Goal: Task Accomplishment & Management: Manage account settings

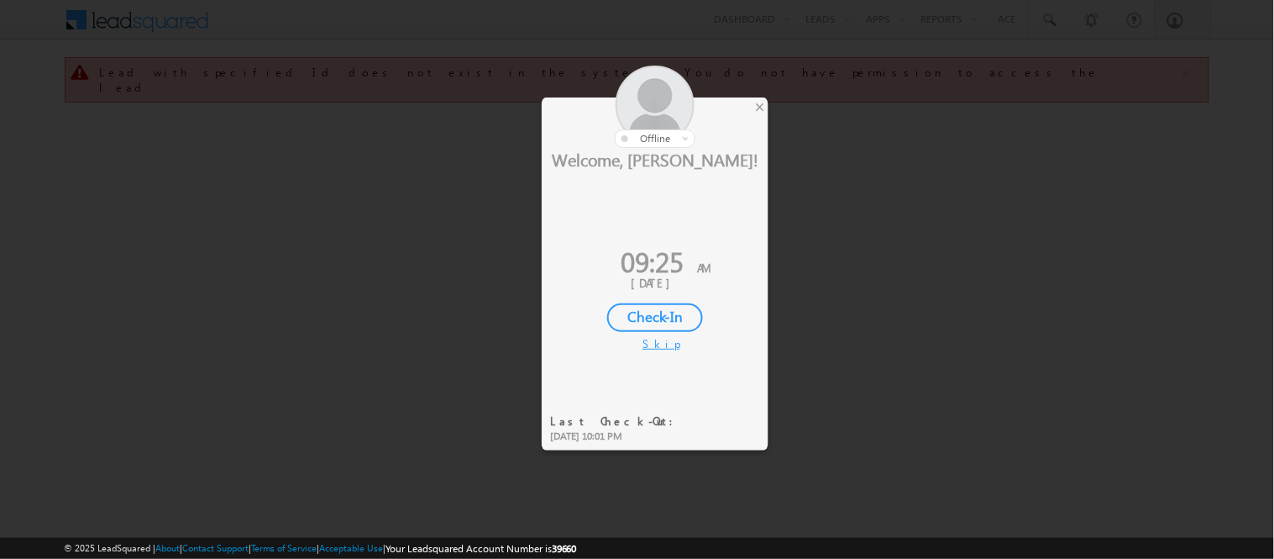
click at [661, 311] on div "Check-In" at bounding box center [655, 317] width 96 height 29
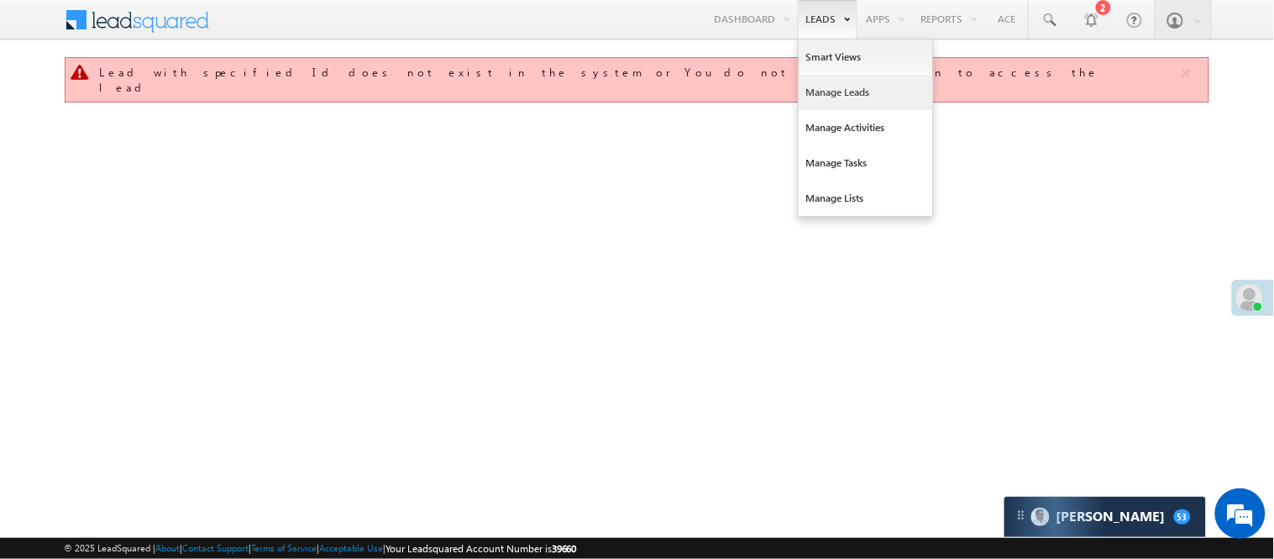
click at [835, 97] on link "Manage Leads" at bounding box center [866, 92] width 134 height 35
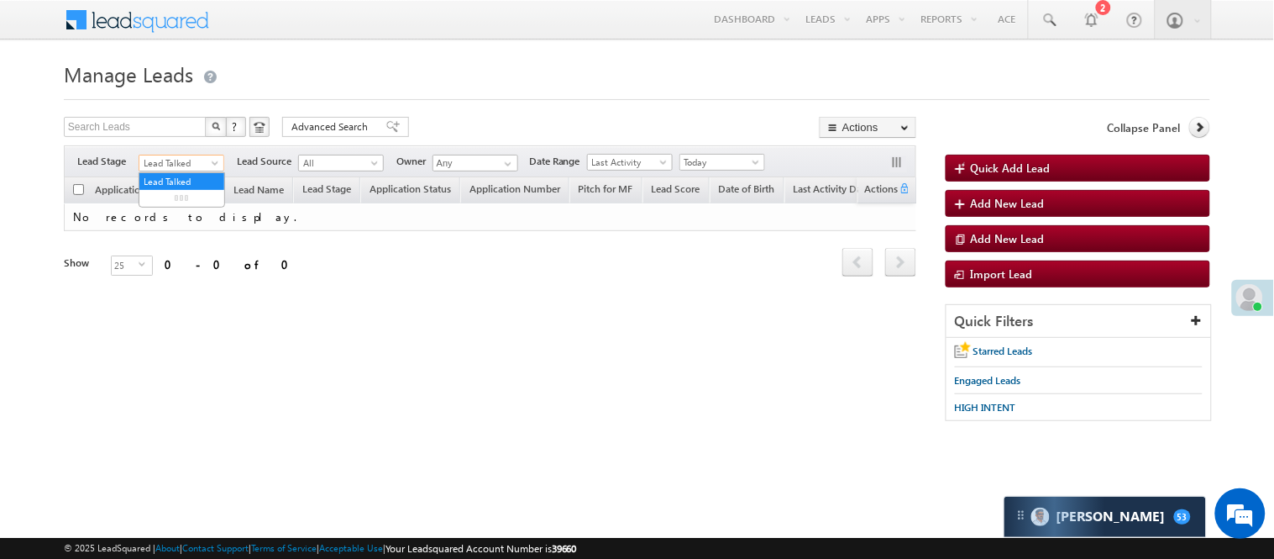
click at [187, 163] on span "Lead Talked" at bounding box center [179, 162] width 80 height 15
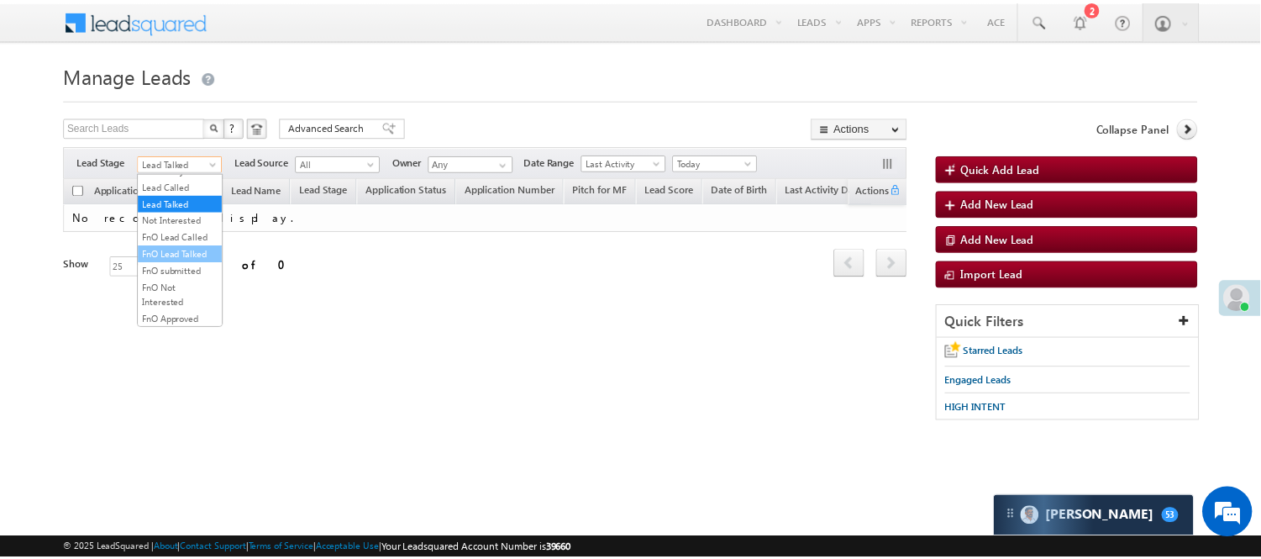
scroll to position [417, 0]
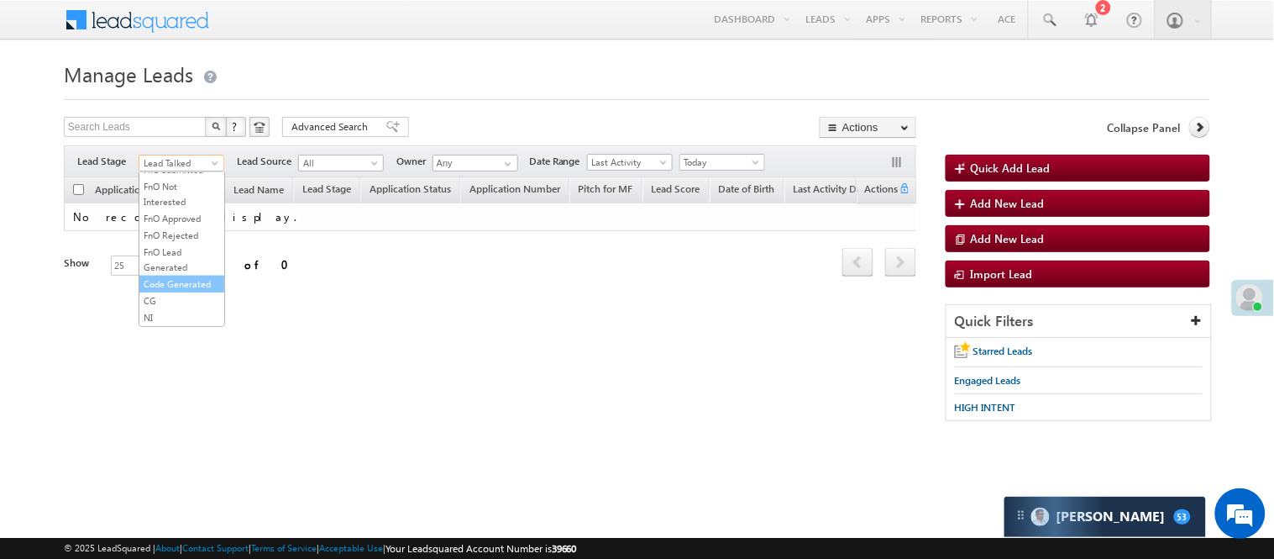
click at [168, 276] on link "Code Generated" at bounding box center [181, 283] width 85 height 15
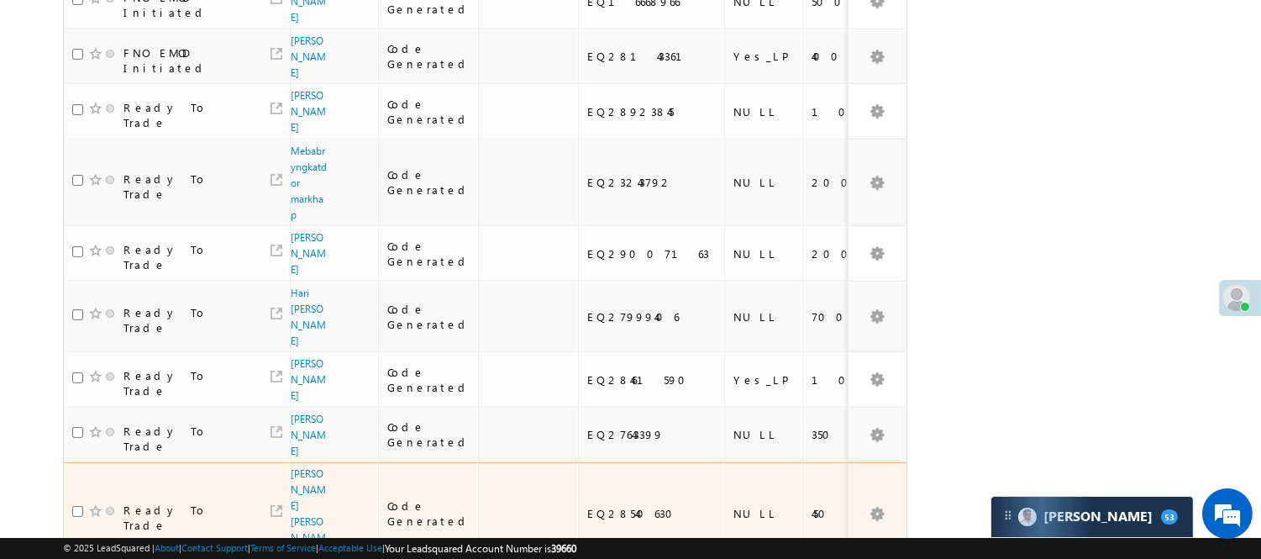
scroll to position [938, 0]
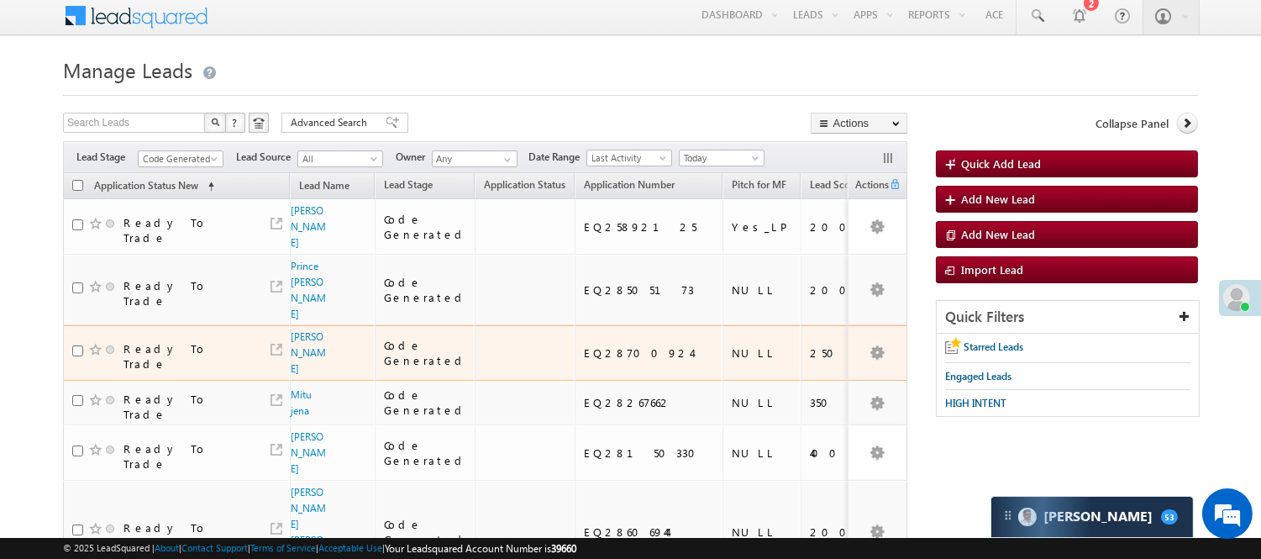
scroll to position [0, 0]
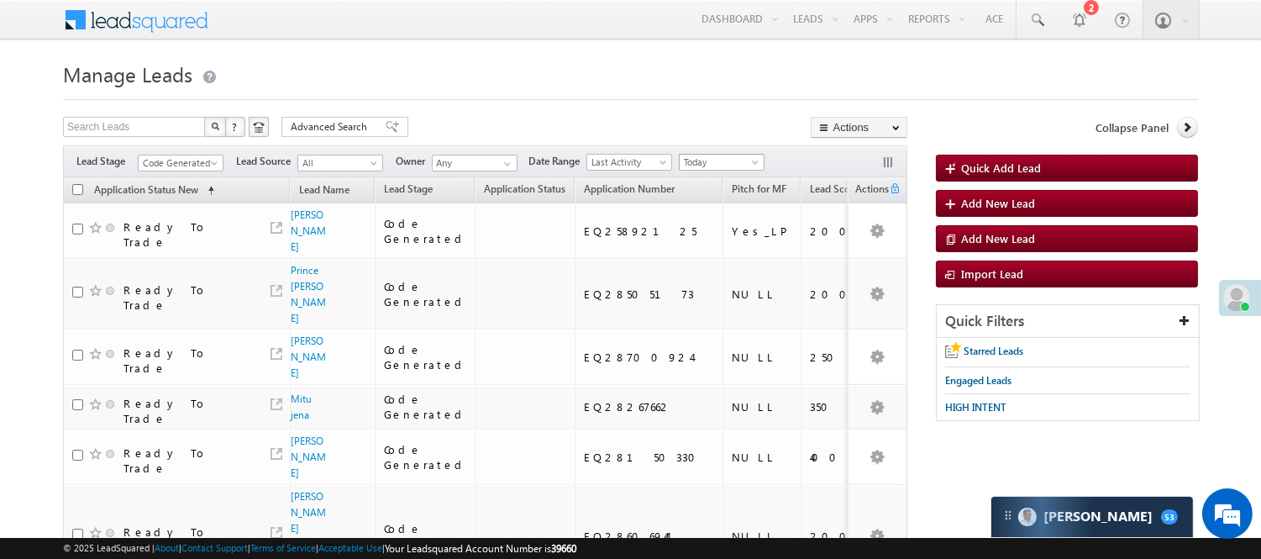
click at [728, 161] on span "Today" at bounding box center [720, 162] width 80 height 15
click at [712, 223] on link "[DATE]" at bounding box center [725, 217] width 85 height 15
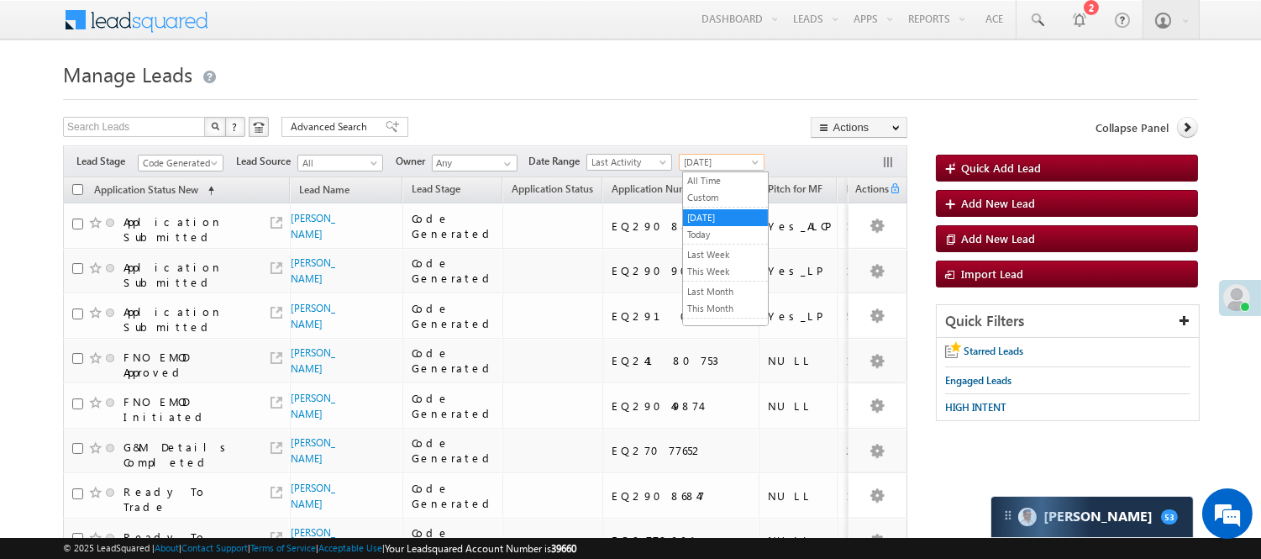
click at [706, 165] on span "[DATE]" at bounding box center [720, 162] width 80 height 15
click at [707, 240] on link "Today" at bounding box center [725, 234] width 85 height 15
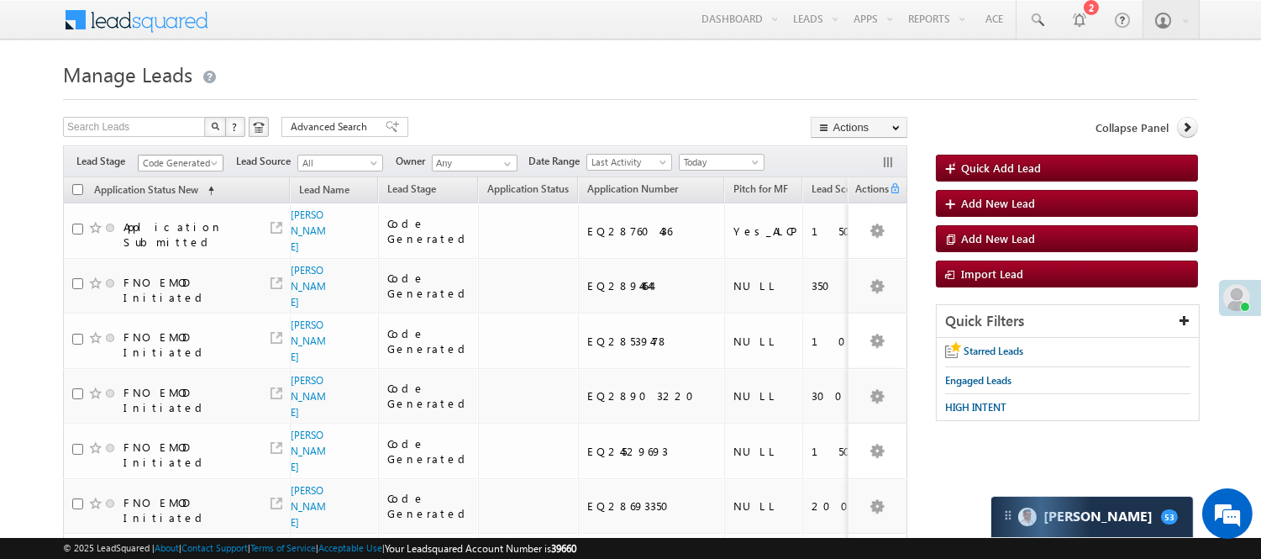
click at [199, 160] on span "Code Generated" at bounding box center [179, 162] width 80 height 15
click at [180, 206] on link "Lead Generated" at bounding box center [181, 198] width 85 height 15
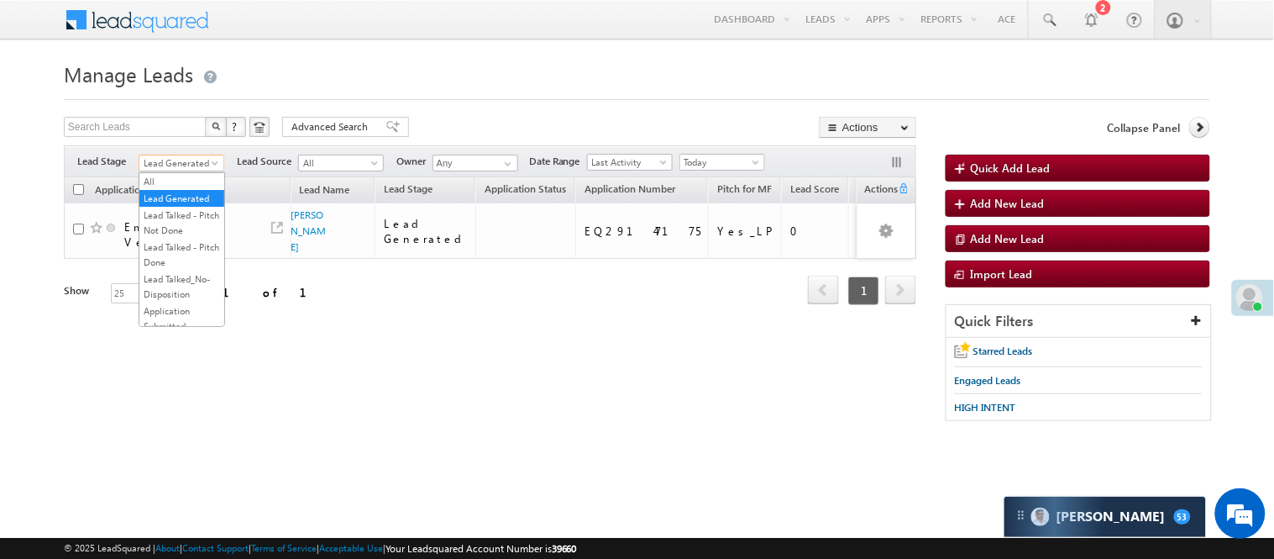
click at [187, 163] on span "Lead Generated" at bounding box center [179, 162] width 80 height 15
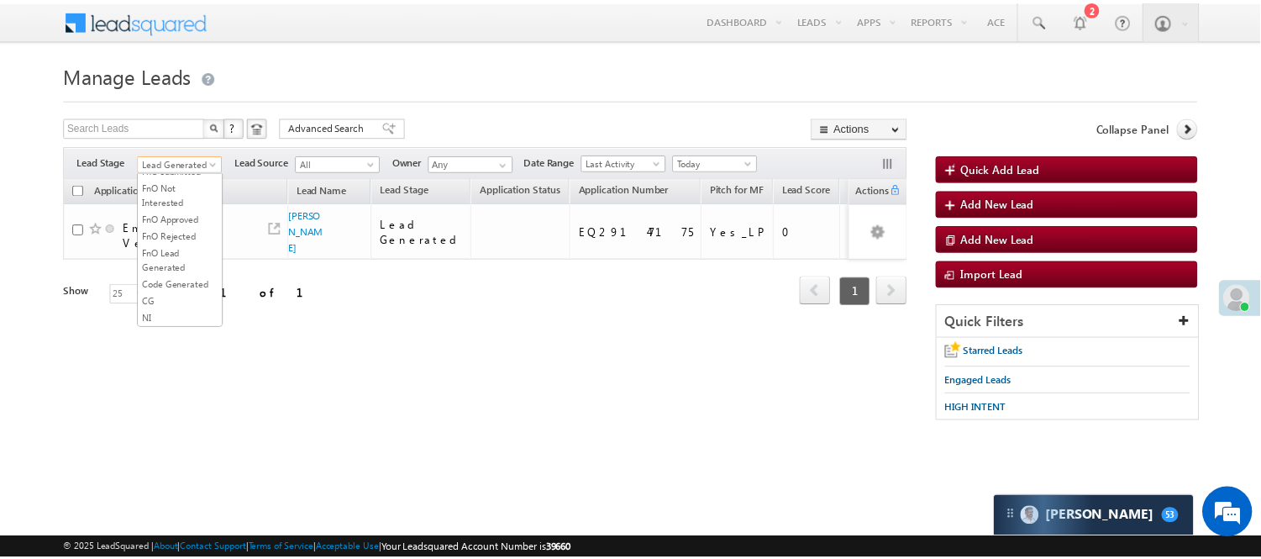
scroll to position [373, 0]
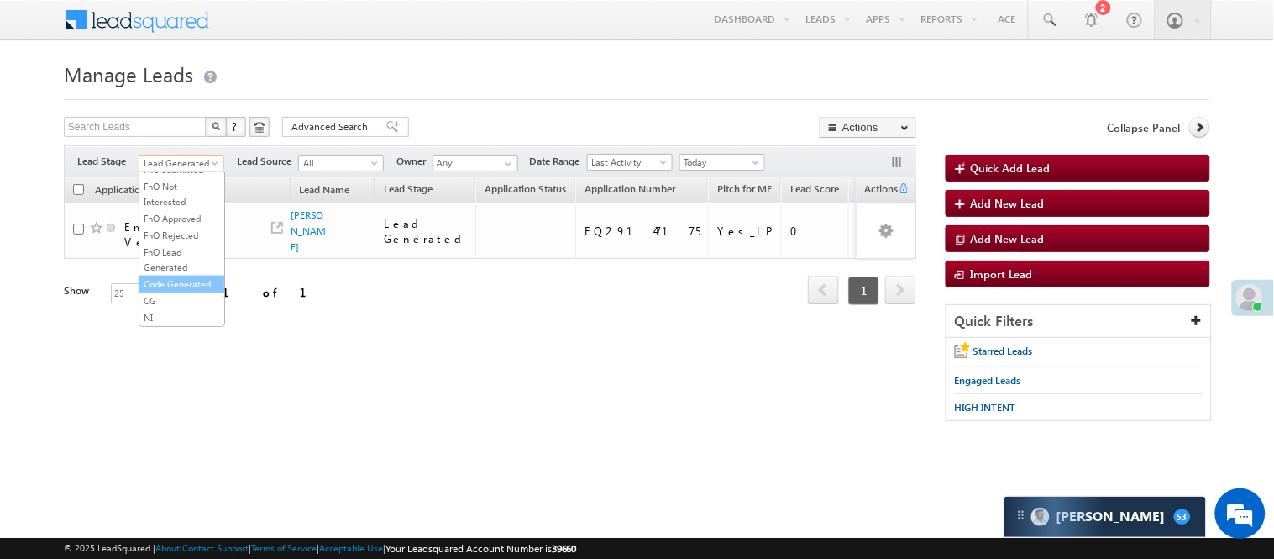
click at [181, 292] on link "Code Generated" at bounding box center [181, 283] width 85 height 15
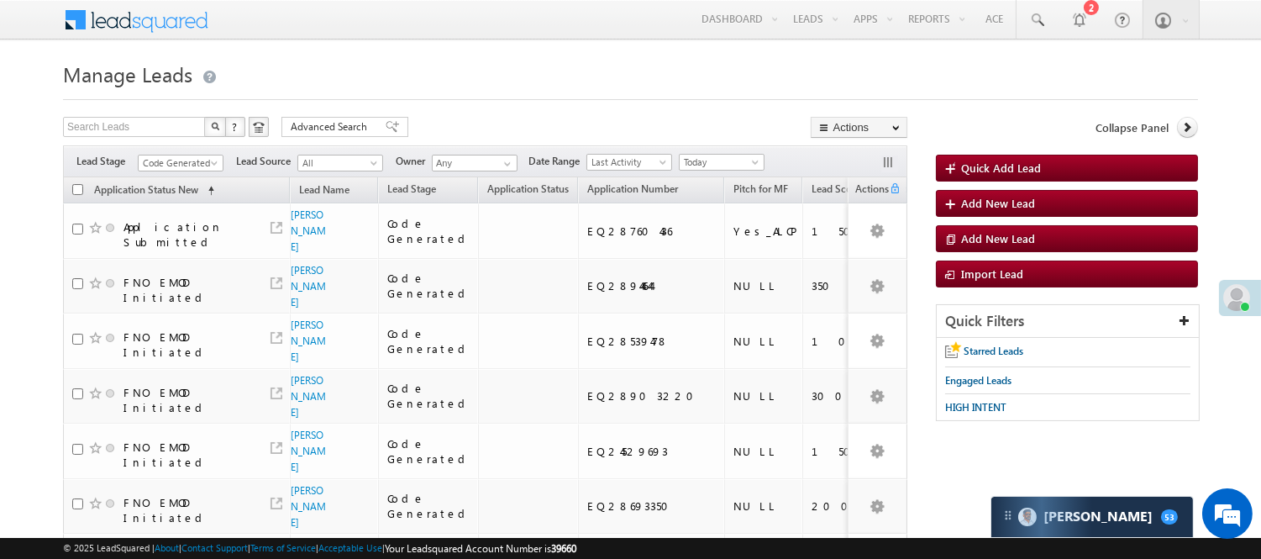
click at [178, 172] on div "Filters Lead Stage All Lead Generated Lead Talked - Pitch Not Done Lead Talked …" at bounding box center [485, 161] width 844 height 32
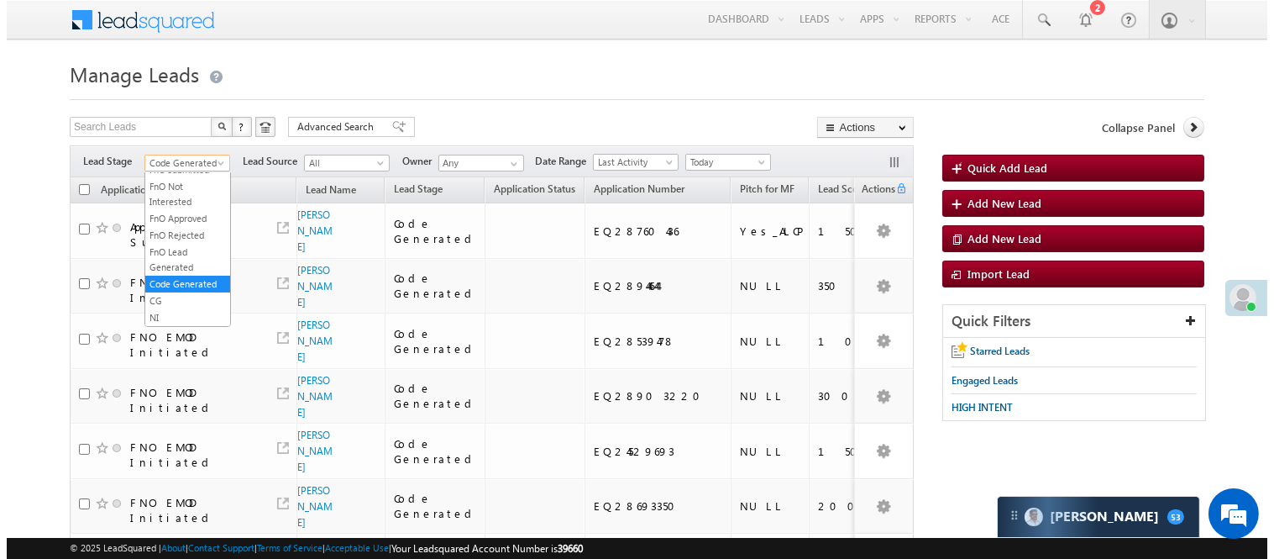
scroll to position [382, 0]
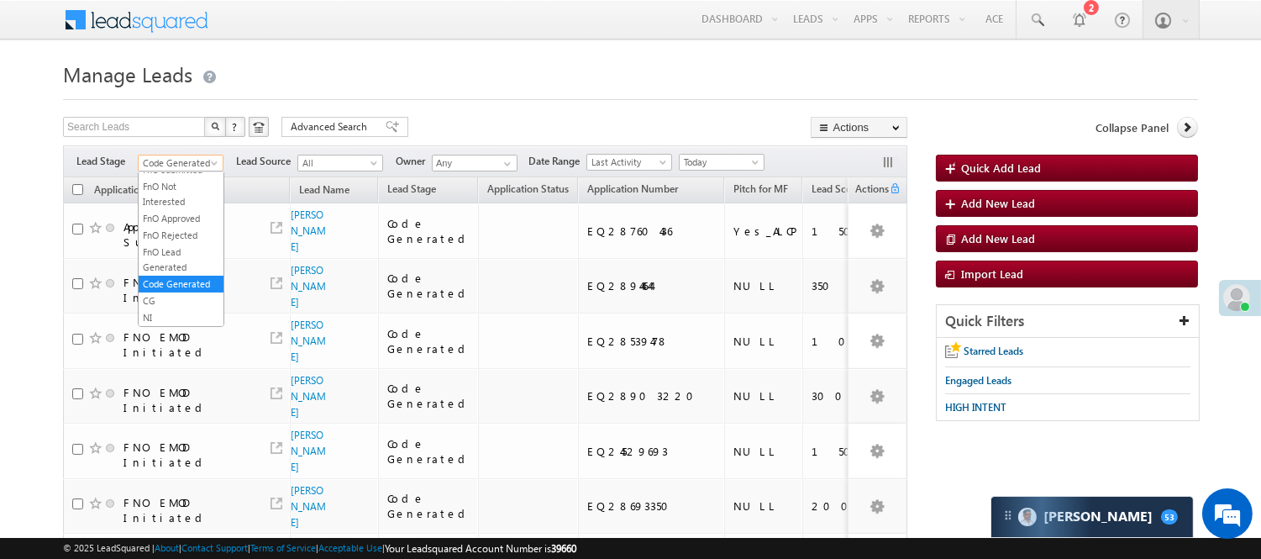
click at [179, 165] on span "Code Generated" at bounding box center [179, 162] width 80 height 15
click at [158, 226] on link "FnO Approved" at bounding box center [181, 218] width 85 height 15
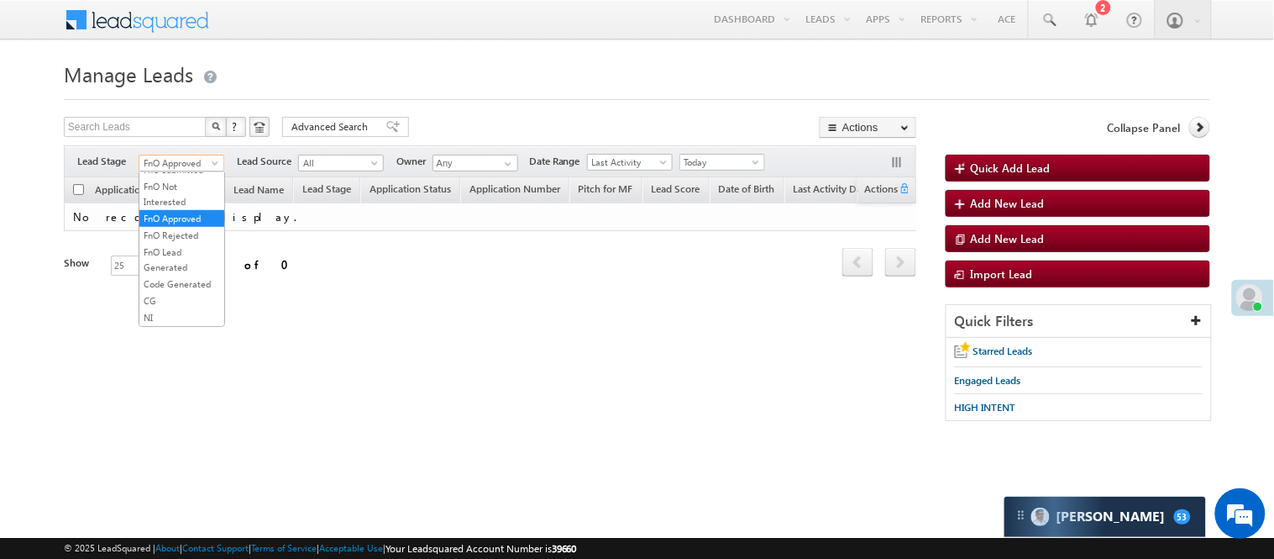
click at [171, 164] on span "FnO Approved" at bounding box center [179, 162] width 80 height 15
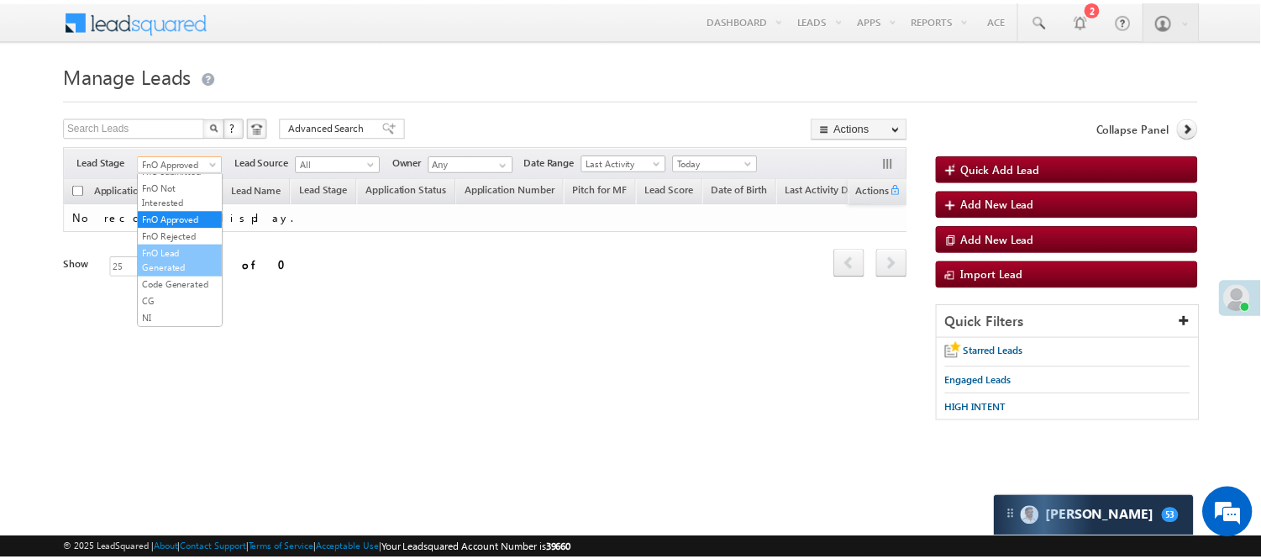
scroll to position [417, 0]
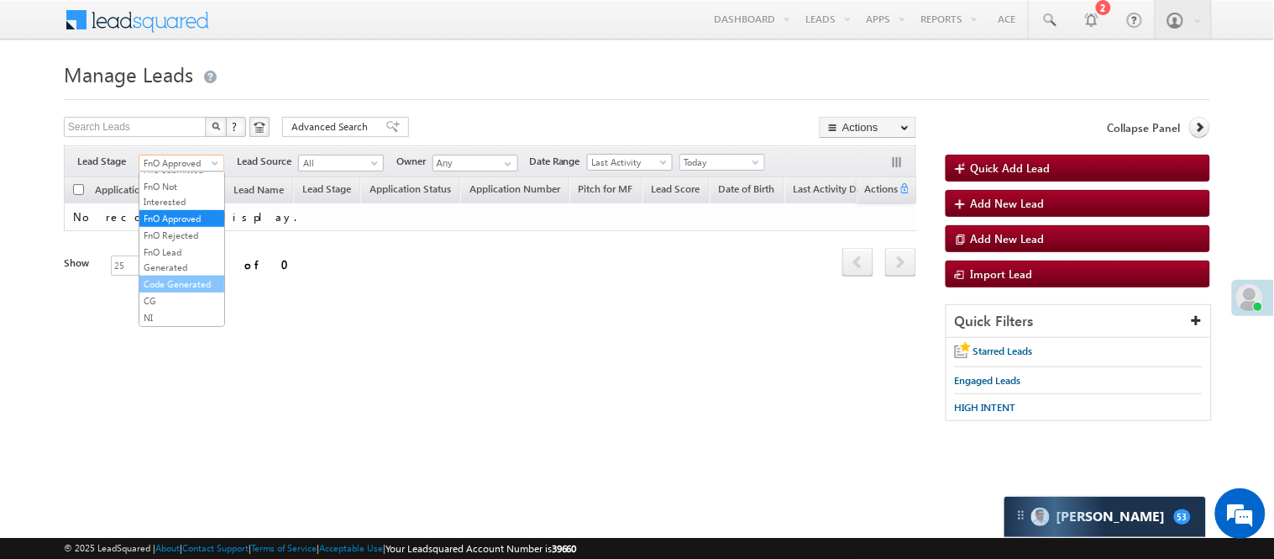
click at [158, 286] on link "Code Generated" at bounding box center [181, 283] width 85 height 15
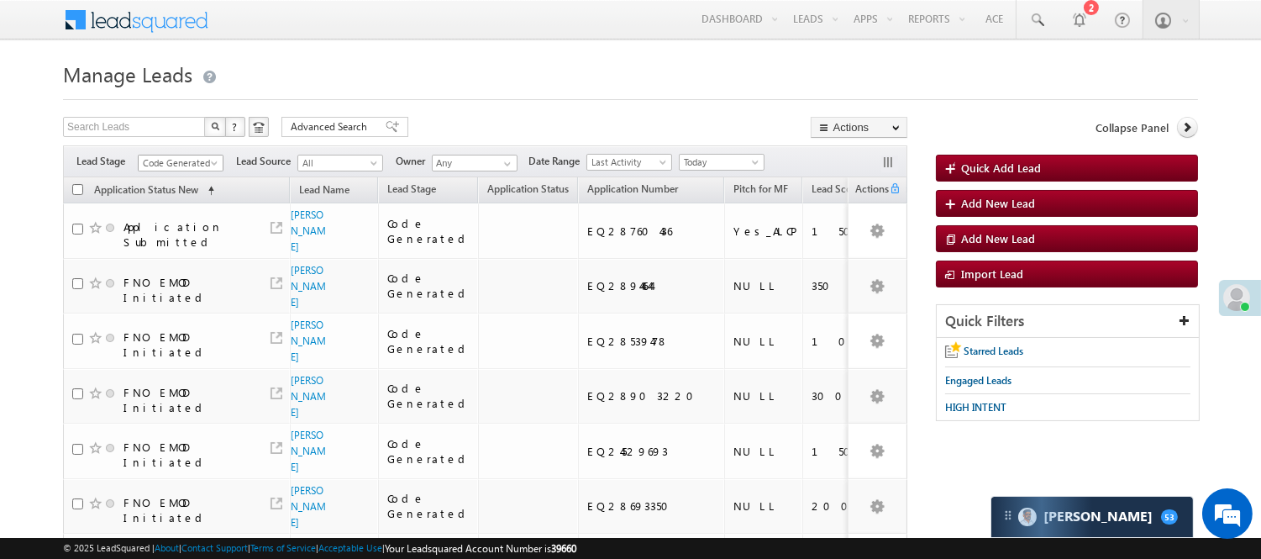
click at [162, 155] on span "Code Generated" at bounding box center [179, 162] width 80 height 15
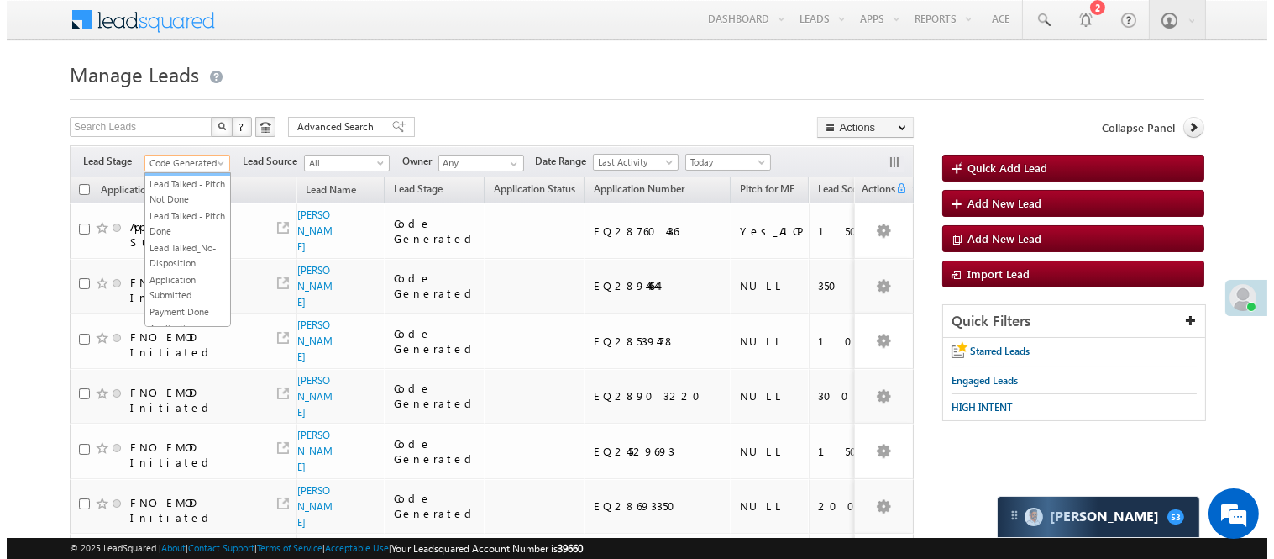
scroll to position [0, 0]
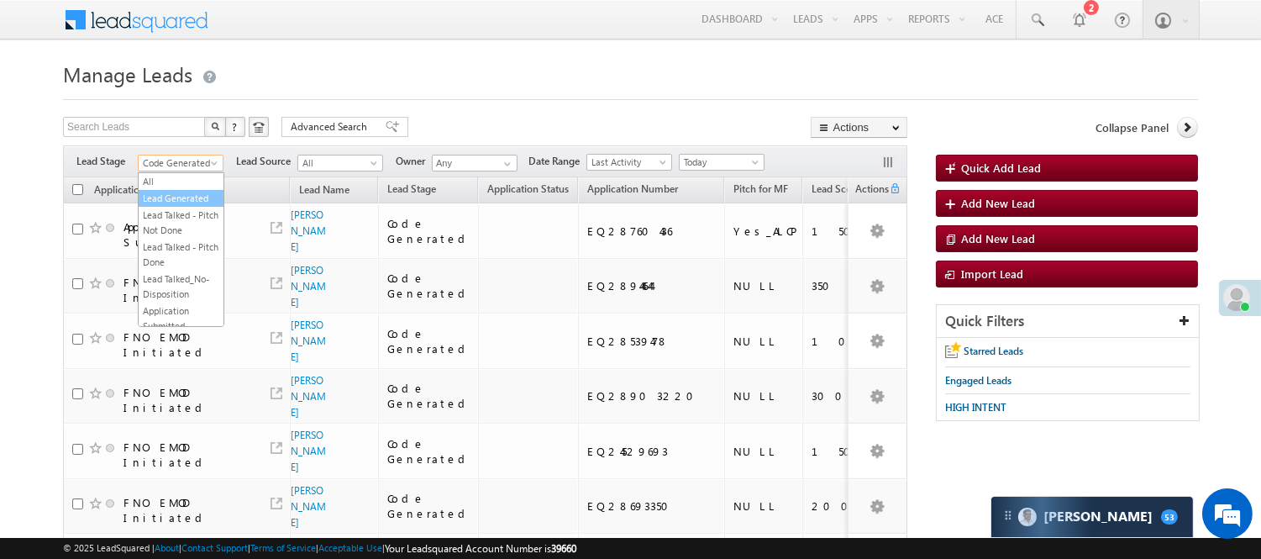
click at [160, 206] on link "Lead Generated" at bounding box center [181, 198] width 85 height 15
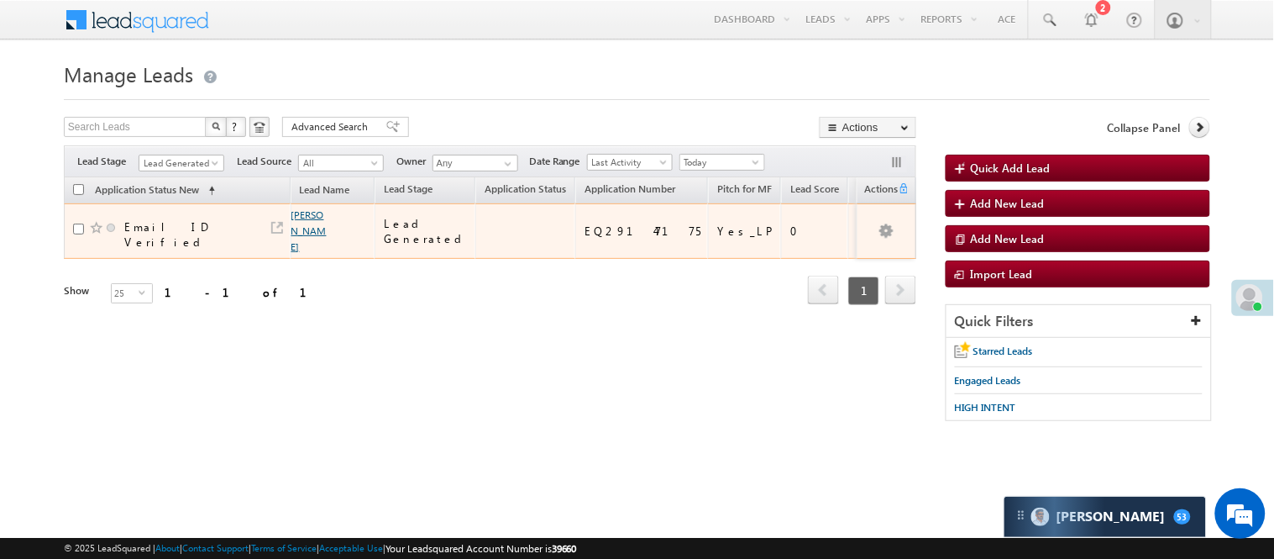
click at [298, 219] on link "[PERSON_NAME]" at bounding box center [309, 230] width 35 height 45
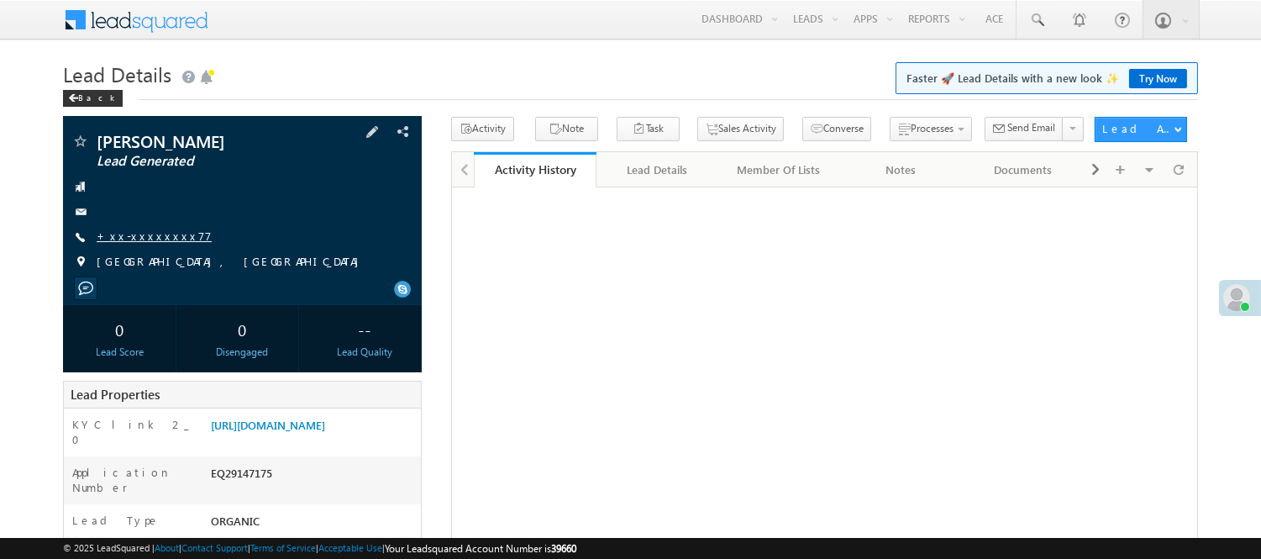
click at [126, 237] on link "+xx-xxxxxxxx77" at bounding box center [154, 236] width 115 height 14
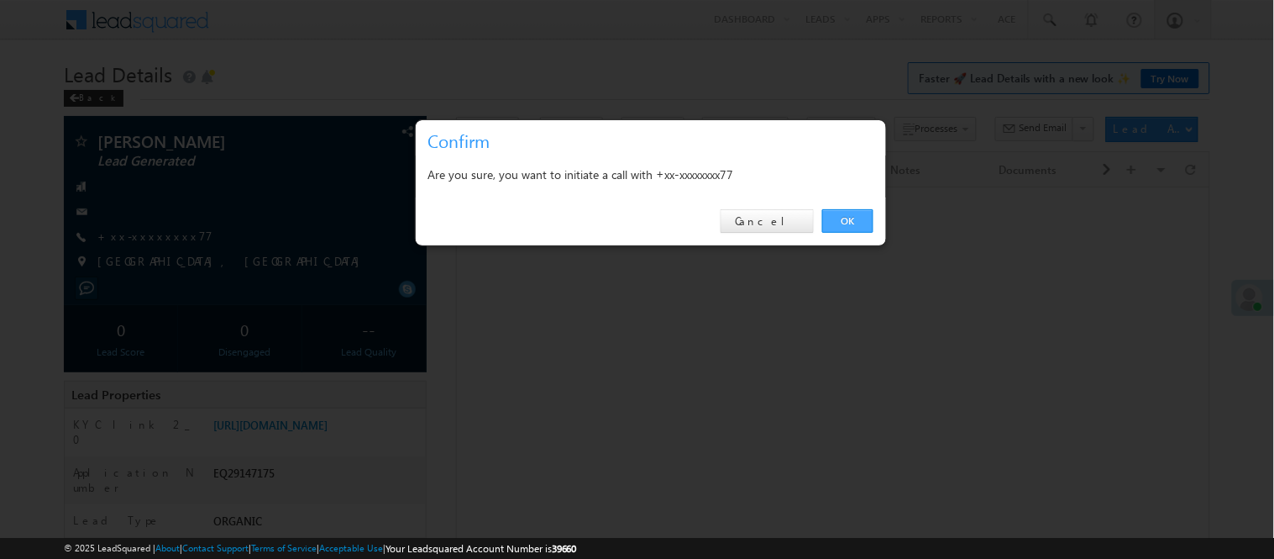
click at [849, 221] on link "OK" at bounding box center [847, 221] width 51 height 24
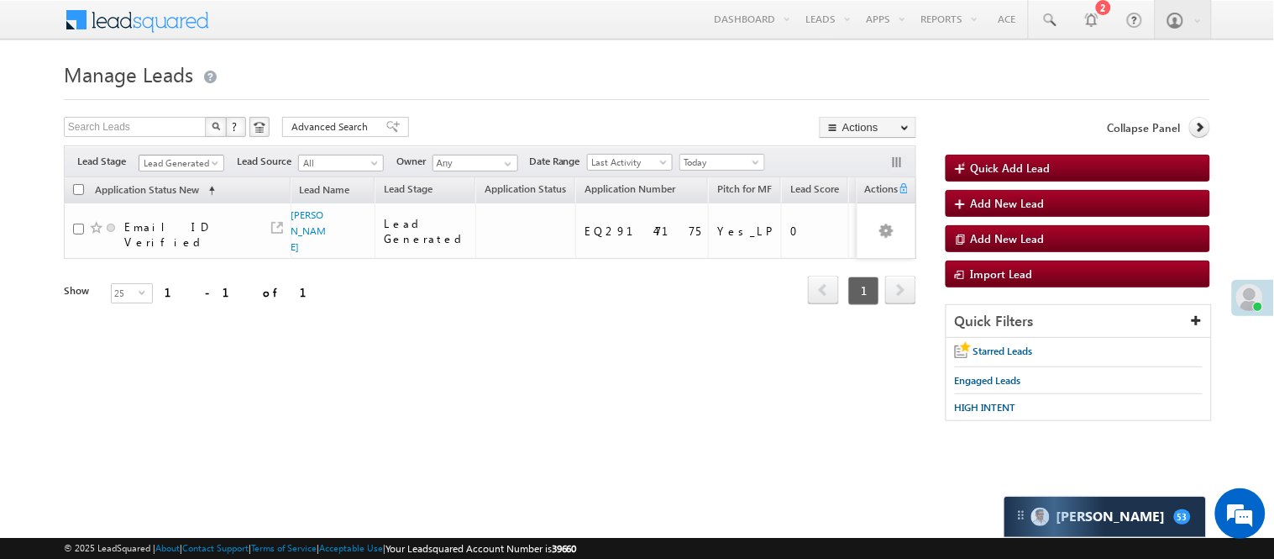
click at [178, 161] on span "Lead Generated" at bounding box center [179, 162] width 80 height 15
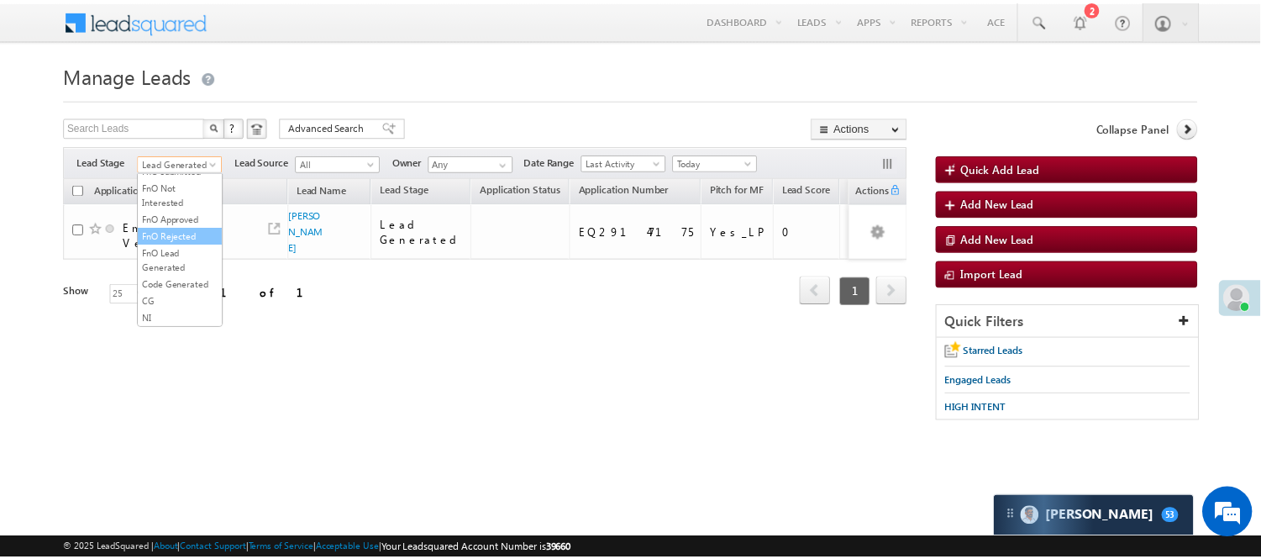
scroll to position [417, 0]
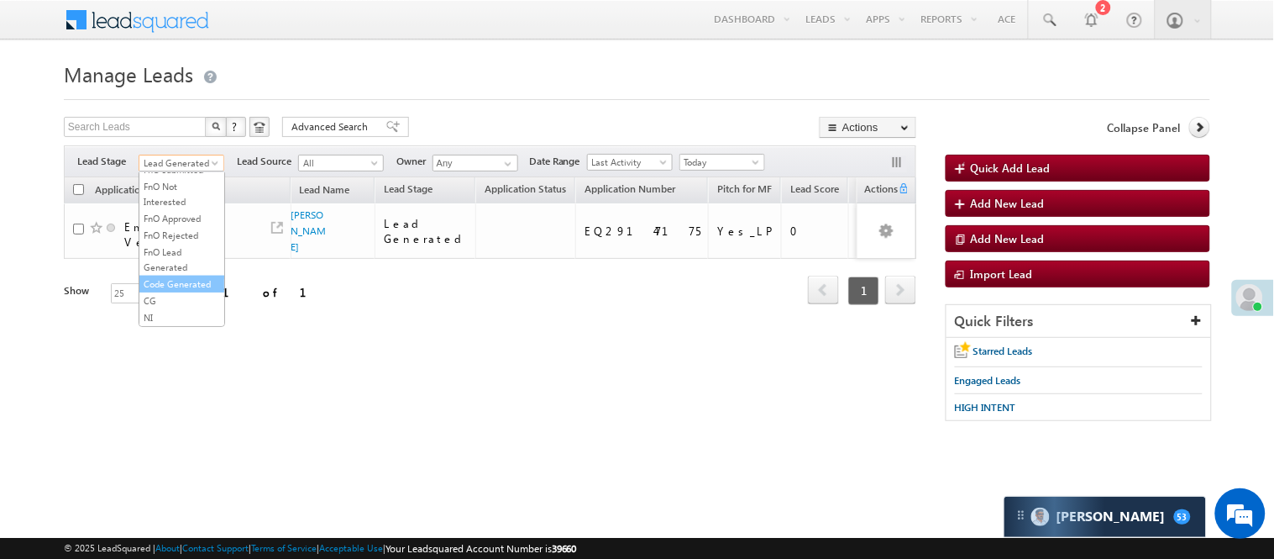
click at [183, 276] on link "Code Generated" at bounding box center [181, 283] width 85 height 15
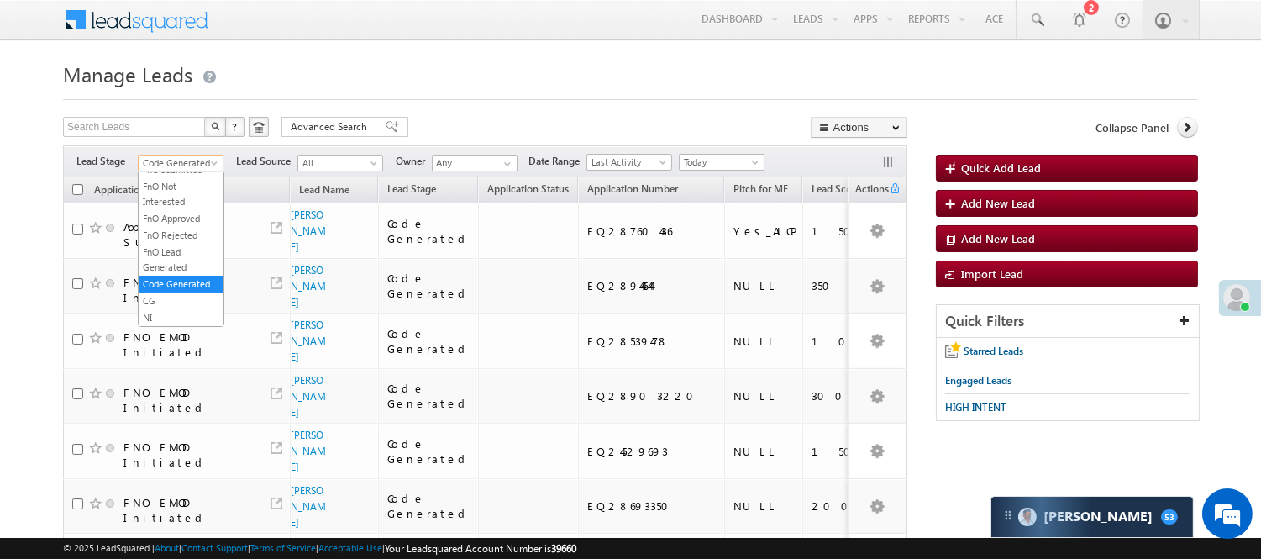
click at [194, 158] on span "Code Generated" at bounding box center [179, 162] width 80 height 15
click at [179, 279] on link "Lead Called" at bounding box center [181, 271] width 85 height 15
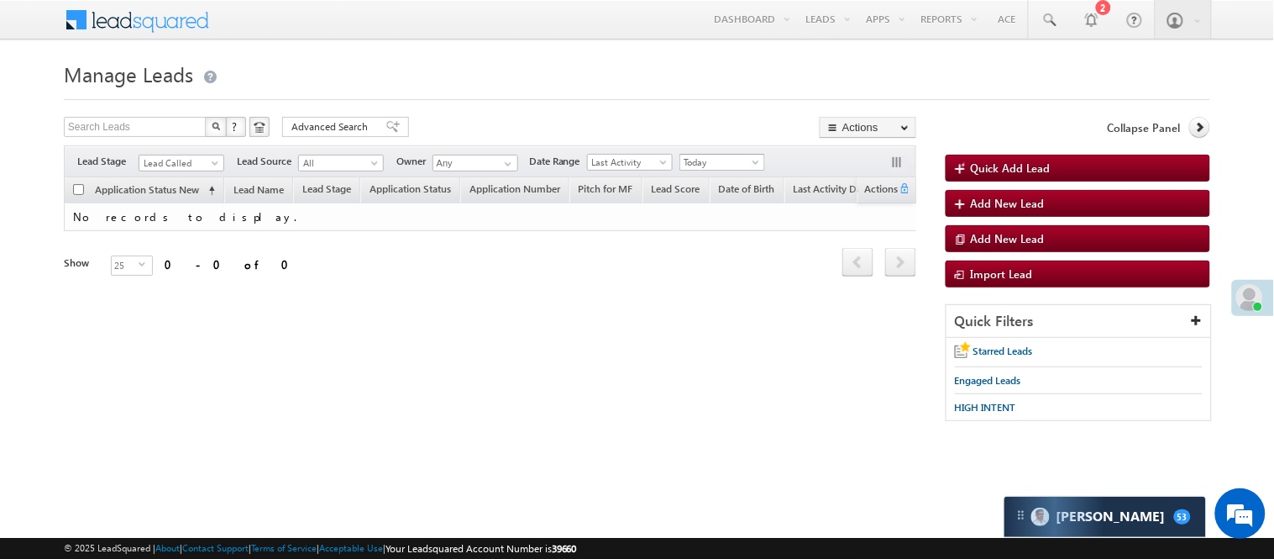
click at [690, 166] on span "Today" at bounding box center [720, 162] width 80 height 15
click at [686, 219] on link "[DATE]" at bounding box center [726, 217] width 85 height 15
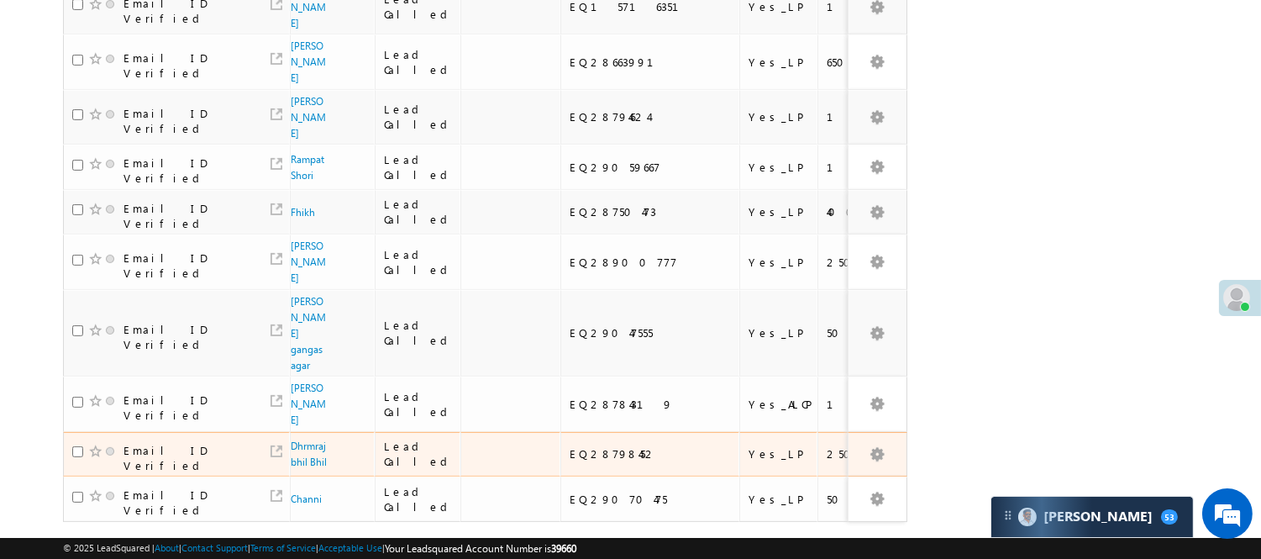
scroll to position [1228, 0]
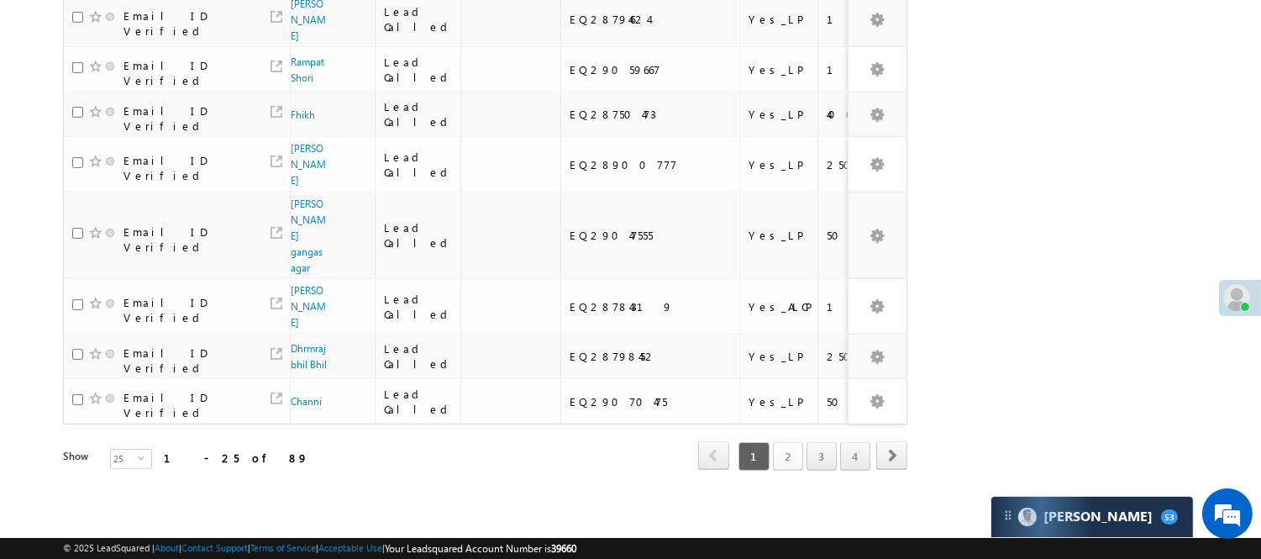
click at [778, 447] on link "2" at bounding box center [788, 456] width 30 height 29
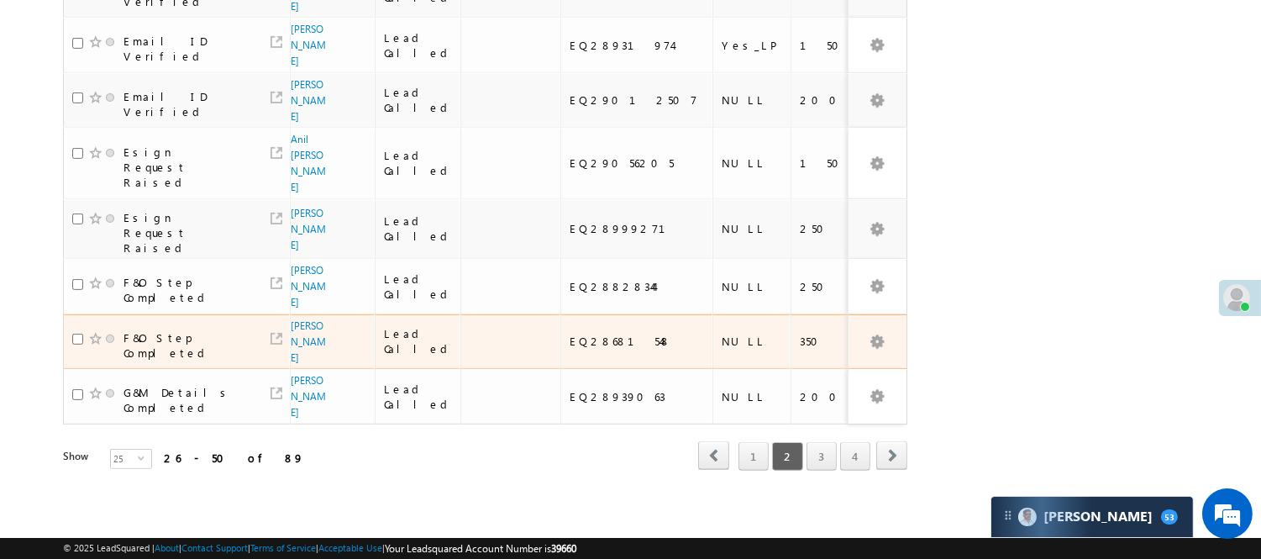
scroll to position [1084, 0]
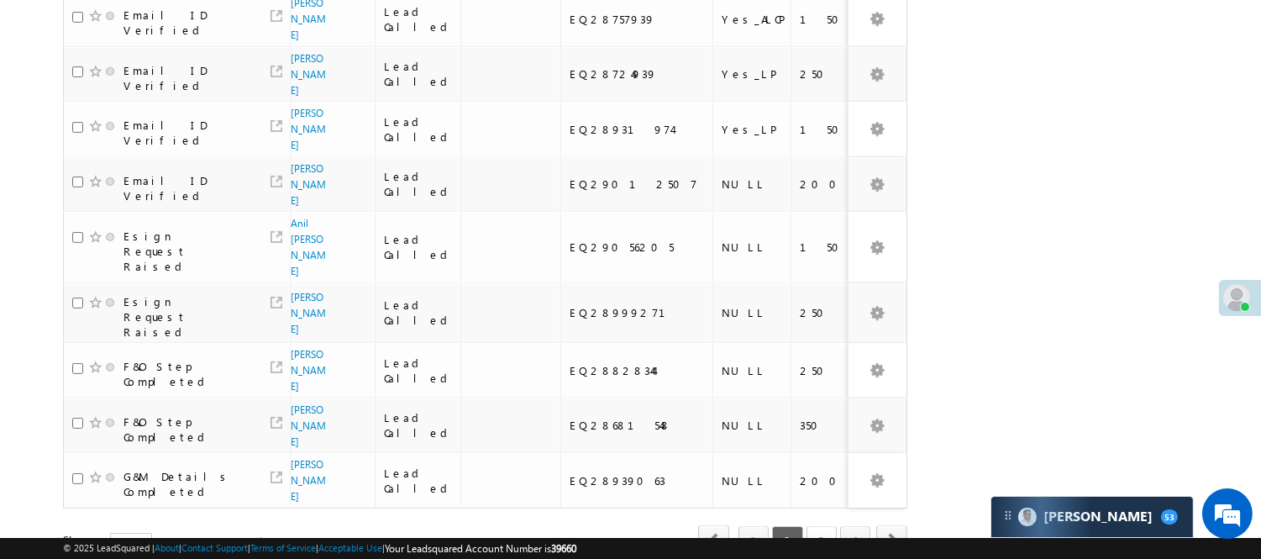
click at [819, 526] on link "3" at bounding box center [821, 540] width 30 height 29
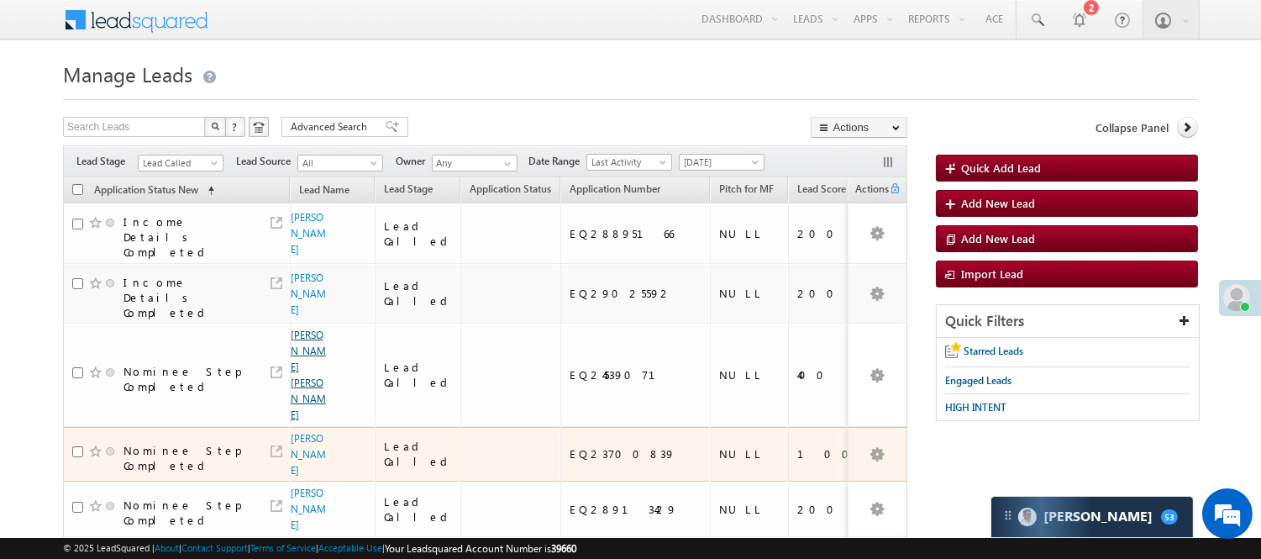
scroll to position [187, 0]
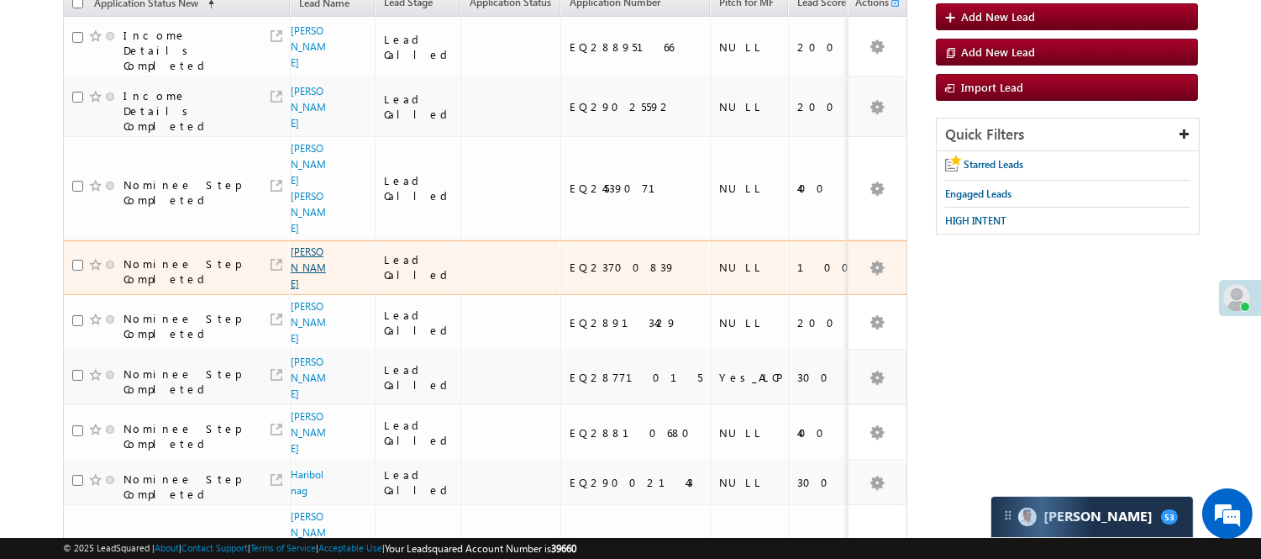
click at [313, 245] on link "SENTHIL KUMAR" at bounding box center [308, 267] width 35 height 45
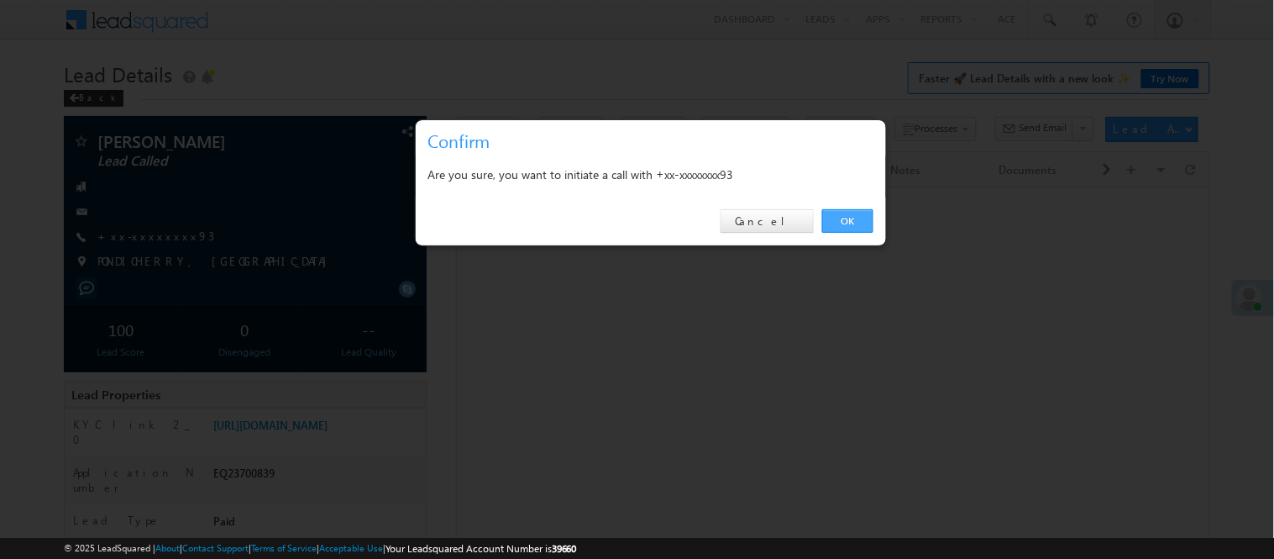
click at [847, 215] on link "OK" at bounding box center [847, 221] width 51 height 24
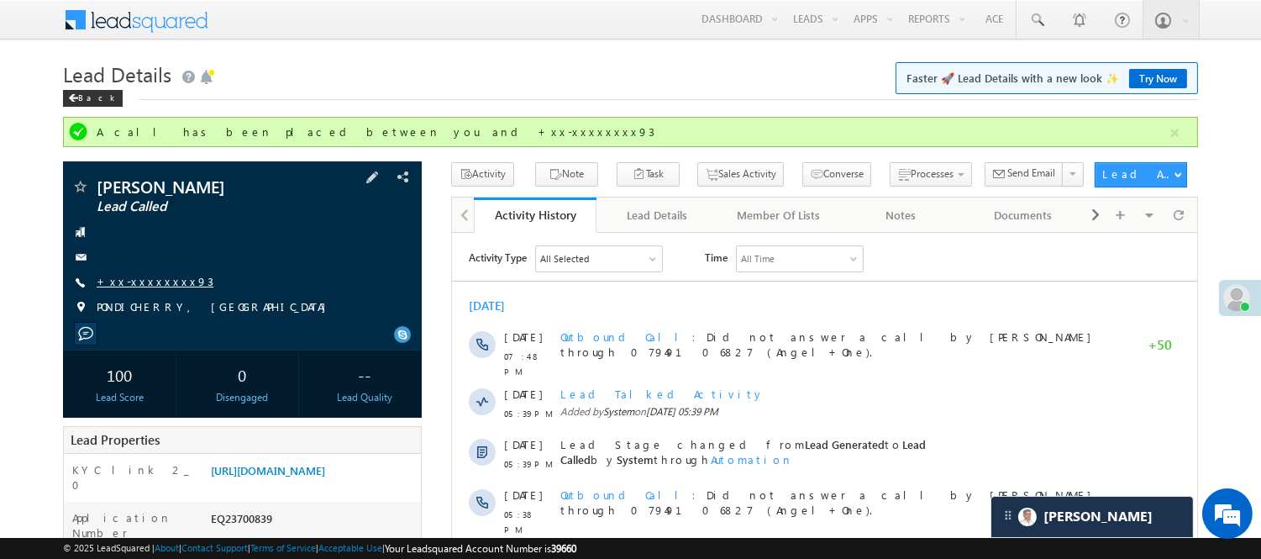
click at [130, 281] on link "+xx-xxxxxxxx93" at bounding box center [155, 281] width 117 height 14
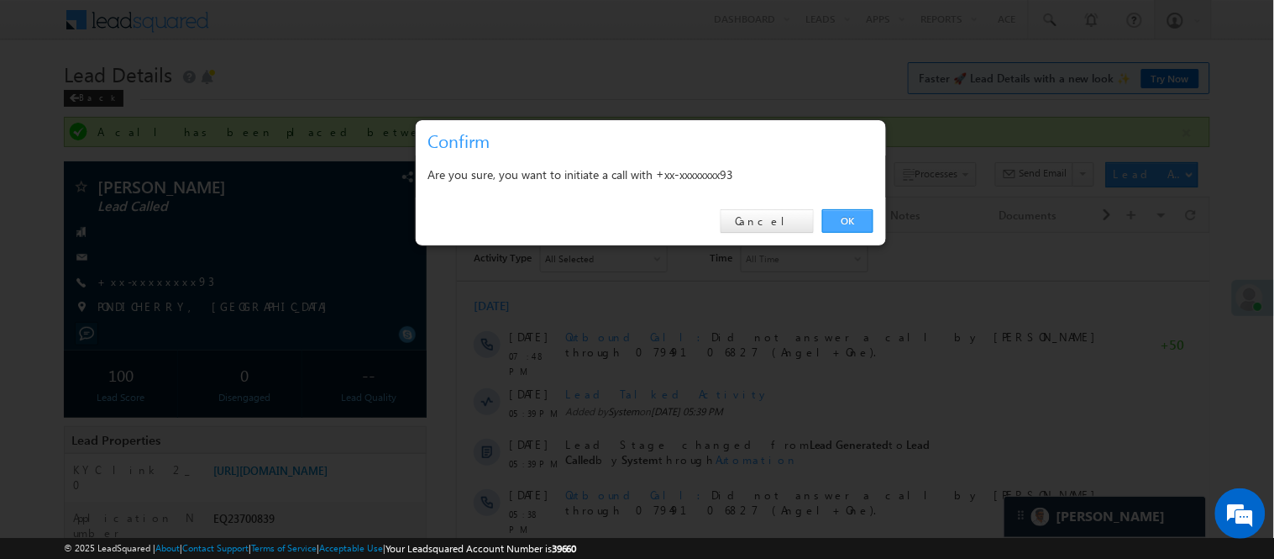
click at [833, 227] on link "OK" at bounding box center [847, 221] width 51 height 24
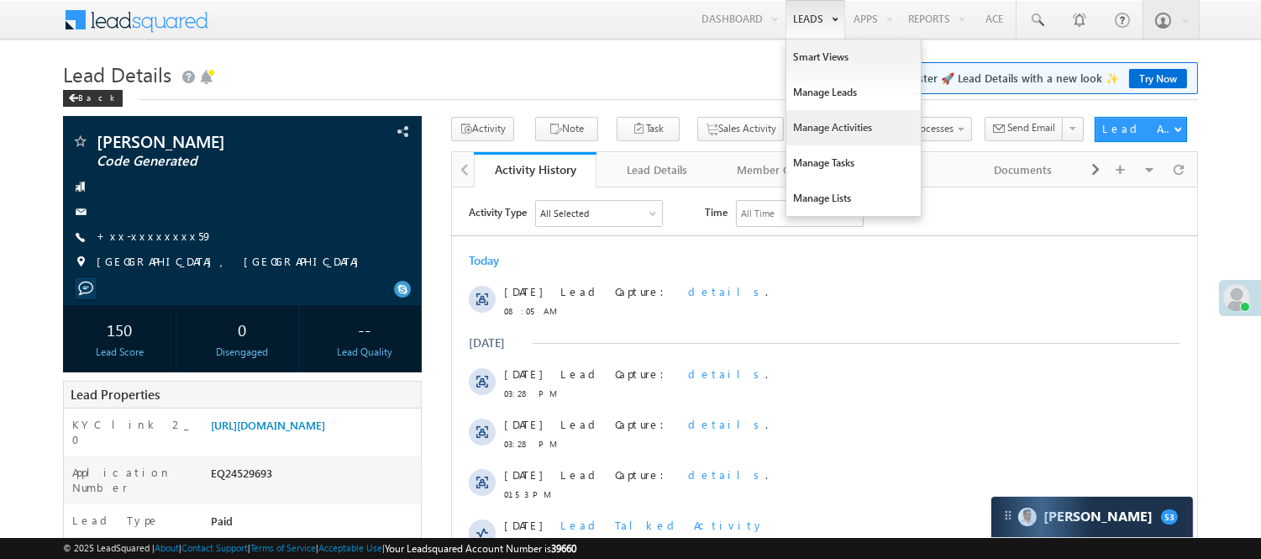
click at [833, 123] on link "Manage Activities" at bounding box center [853, 127] width 134 height 35
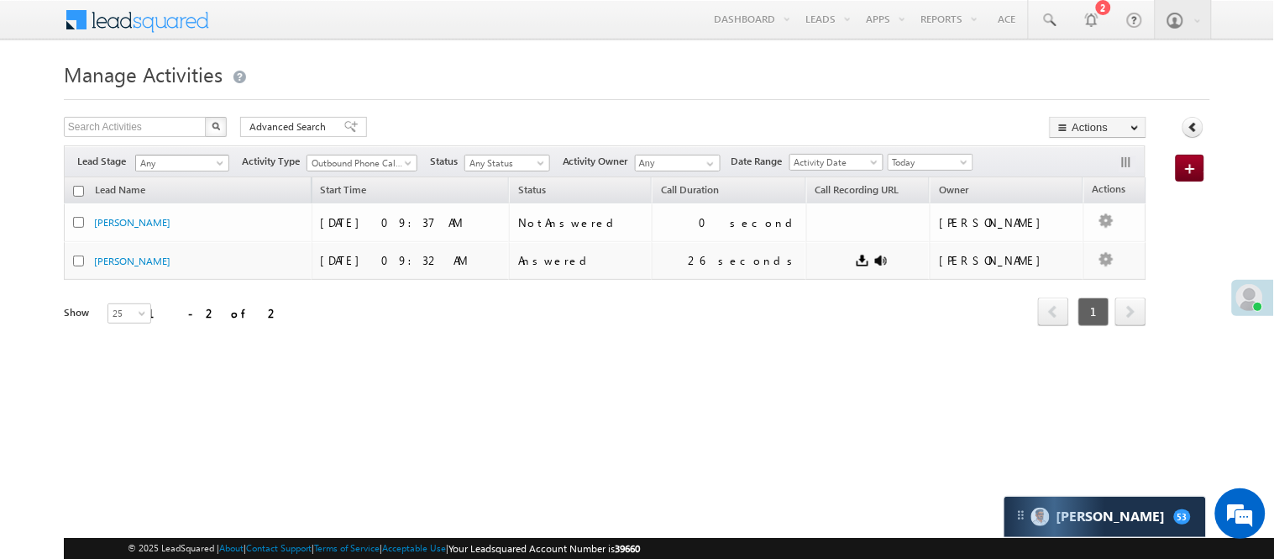
click at [162, 165] on span "Any" at bounding box center [179, 162] width 87 height 15
click at [331, 317] on div "Show 15 25 50 100 200 25" at bounding box center [199, 314] width 271 height 19
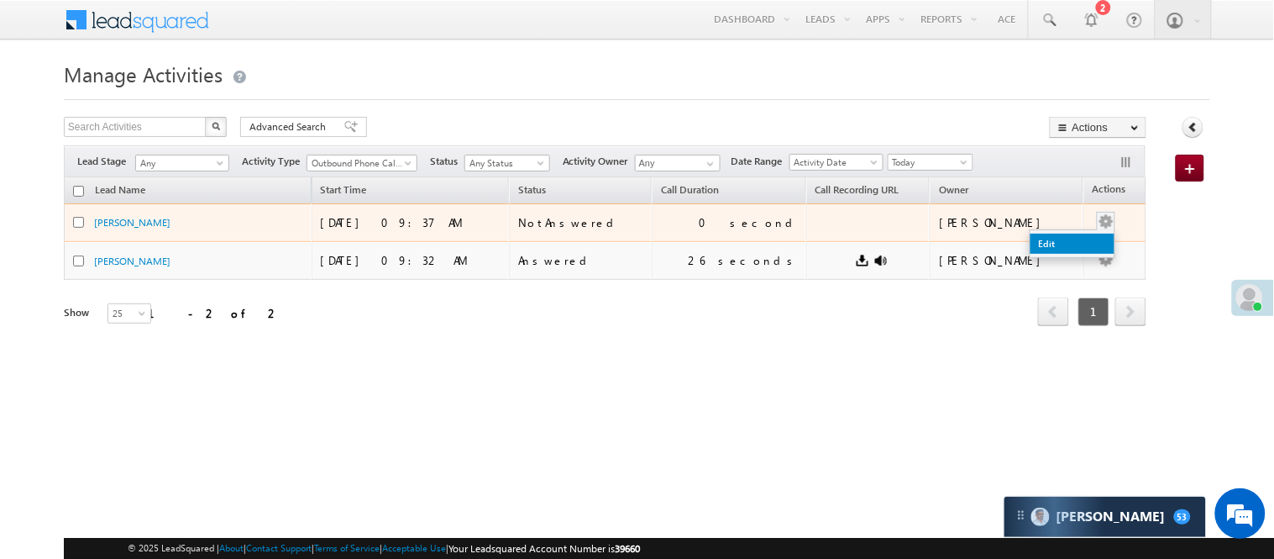
click at [1045, 244] on link "Edit" at bounding box center [1073, 244] width 84 height 20
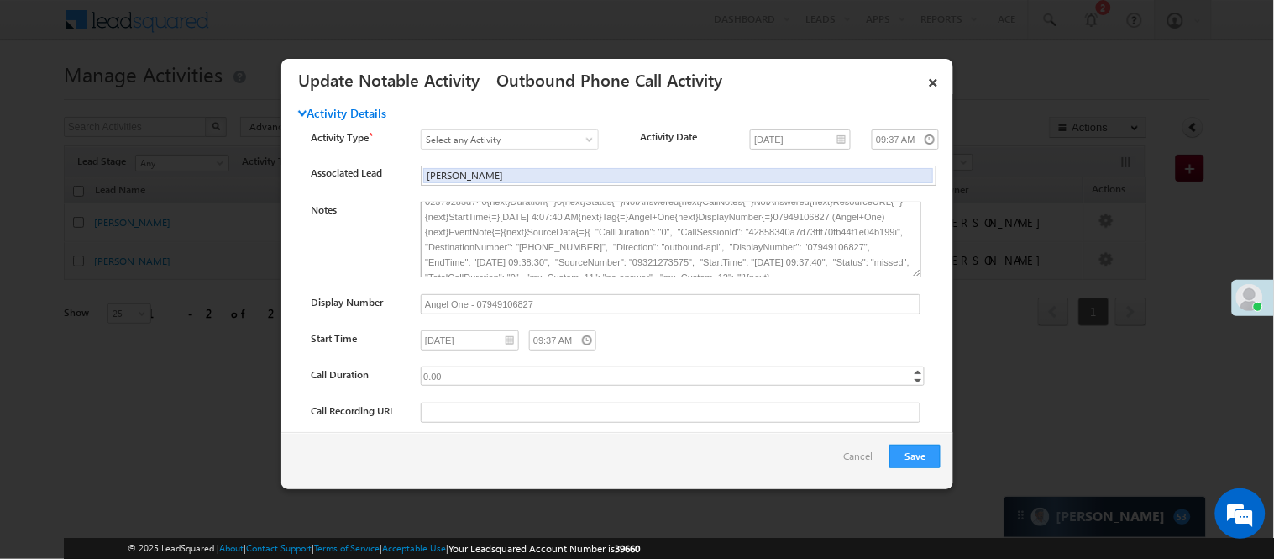
scroll to position [38, 0]
click at [937, 87] on link "×" at bounding box center [933, 79] width 29 height 29
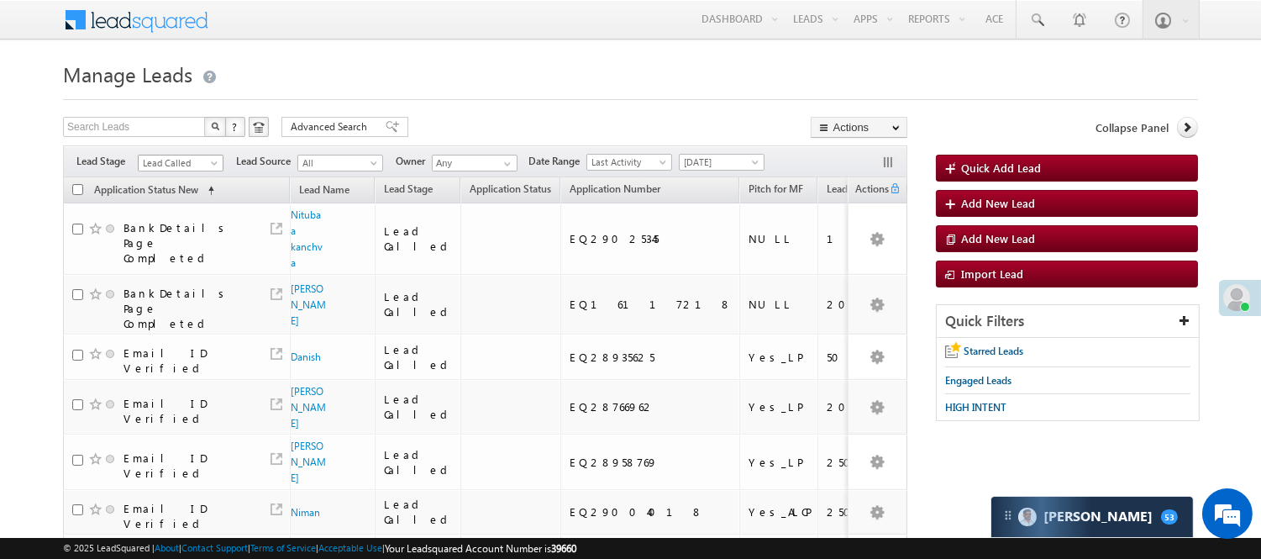
click at [190, 166] on span "Lead Called" at bounding box center [179, 162] width 80 height 15
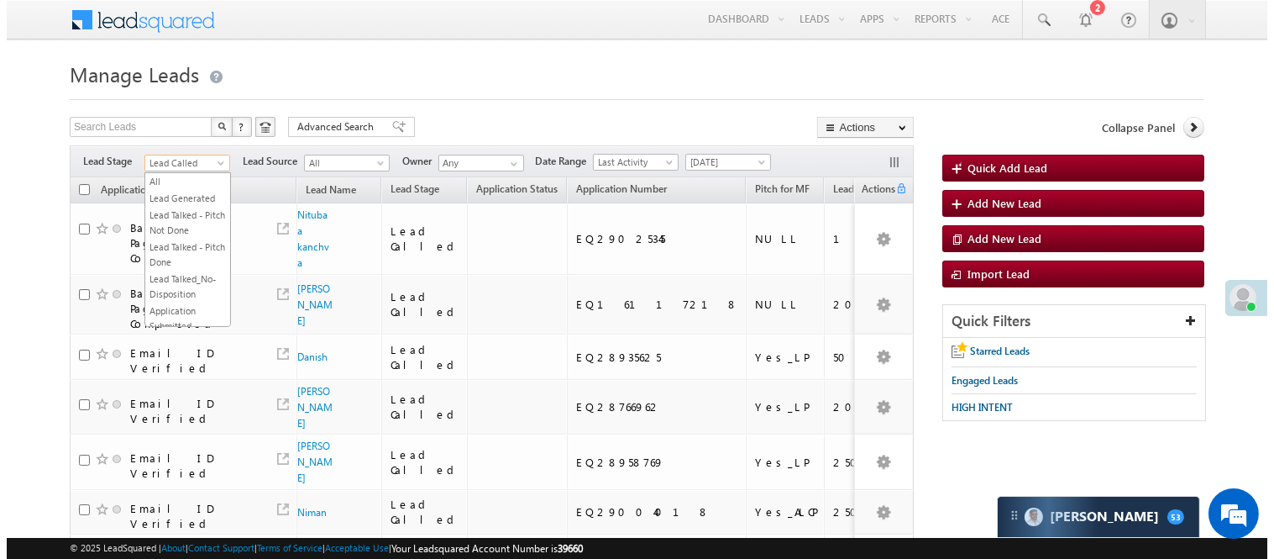
scroll to position [206, 0]
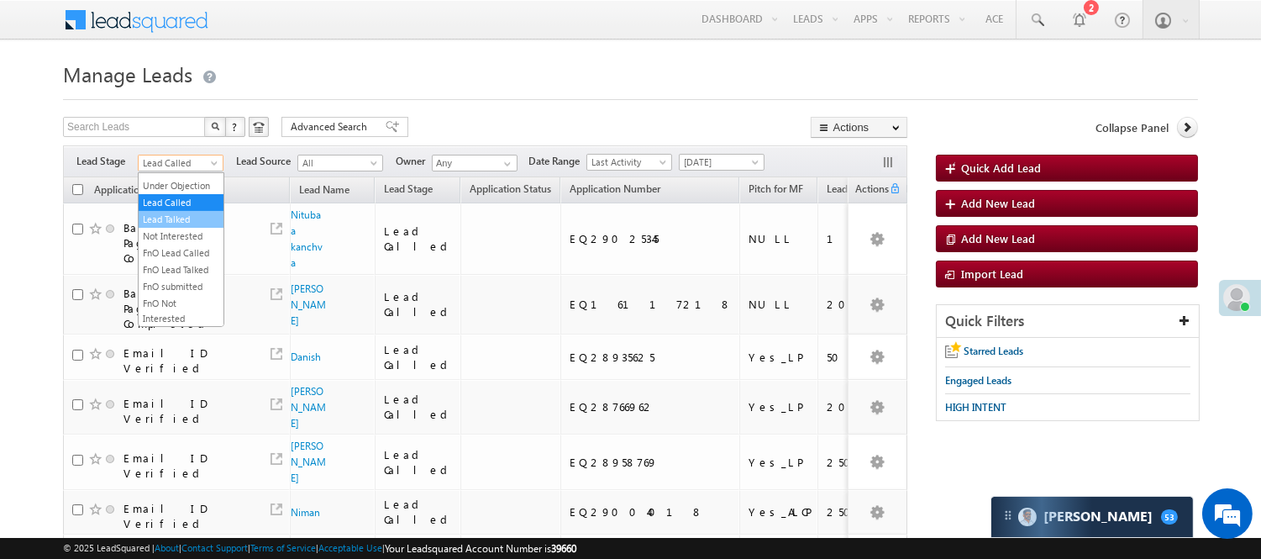
click at [181, 227] on link "Lead Talked" at bounding box center [181, 219] width 85 height 15
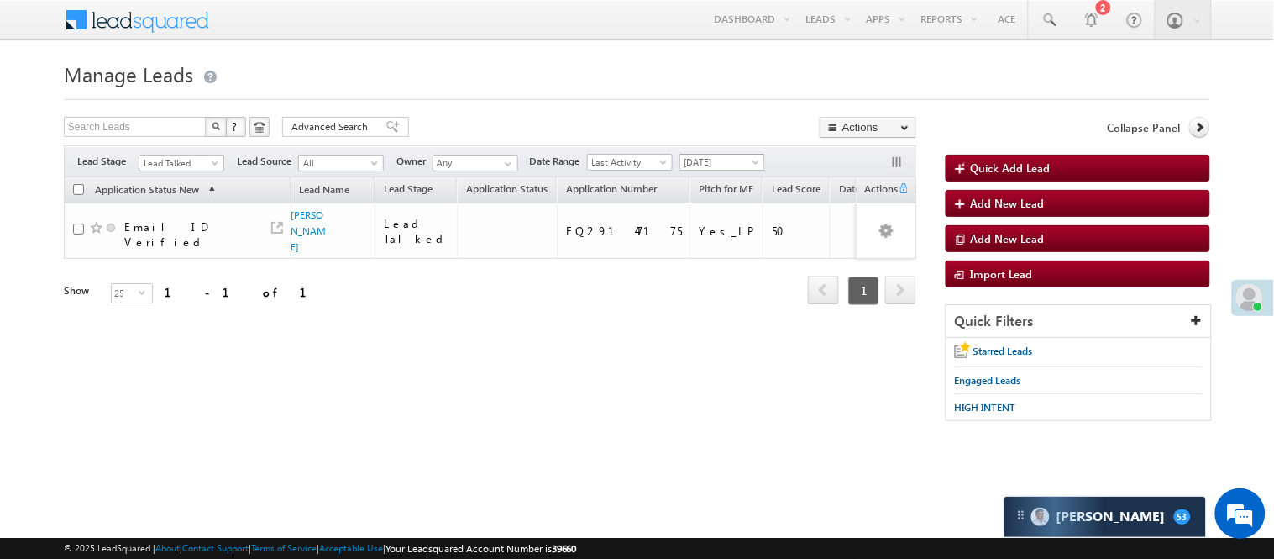
click at [706, 155] on span "[DATE]" at bounding box center [720, 162] width 80 height 15
click at [187, 170] on span "Lead Talked" at bounding box center [179, 162] width 80 height 15
click at [175, 210] on link "Lead Called" at bounding box center [181, 202] width 85 height 15
click at [699, 155] on span "[DATE]" at bounding box center [720, 162] width 80 height 15
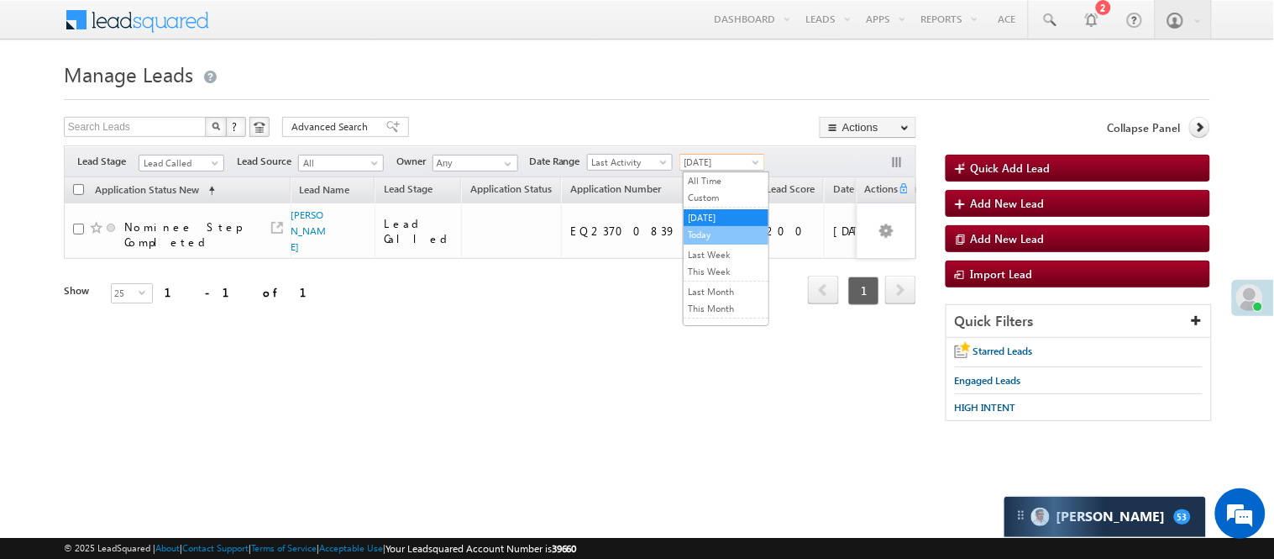
click at [707, 242] on link "Today" at bounding box center [726, 234] width 85 height 15
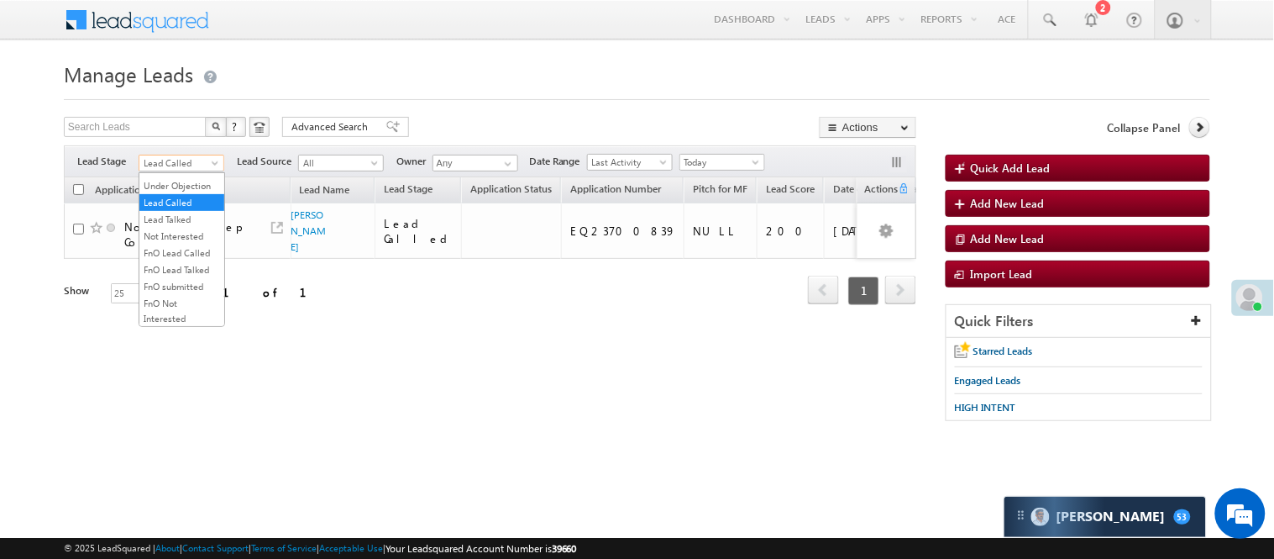
click at [205, 165] on span "Lead Called" at bounding box center [179, 162] width 80 height 15
click at [160, 205] on link "Lead Generated" at bounding box center [181, 198] width 85 height 15
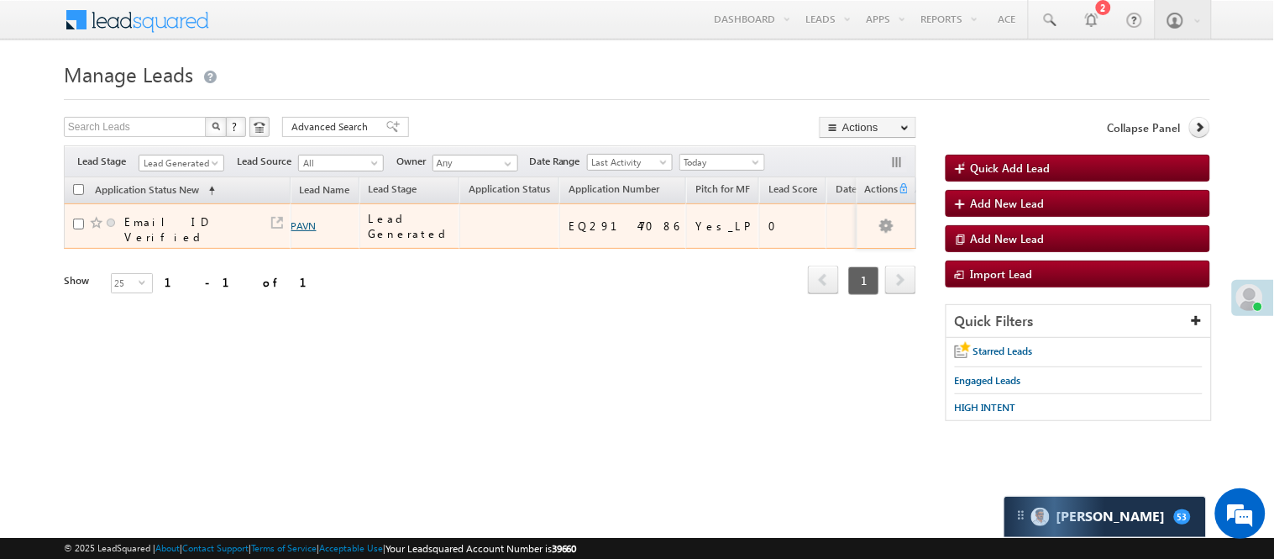
click at [314, 228] on link "PAVN" at bounding box center [304, 225] width 25 height 13
click at [309, 227] on link "PAVN" at bounding box center [304, 225] width 25 height 13
click at [284, 223] on td "Email ID Verified" at bounding box center [177, 225] width 227 height 45
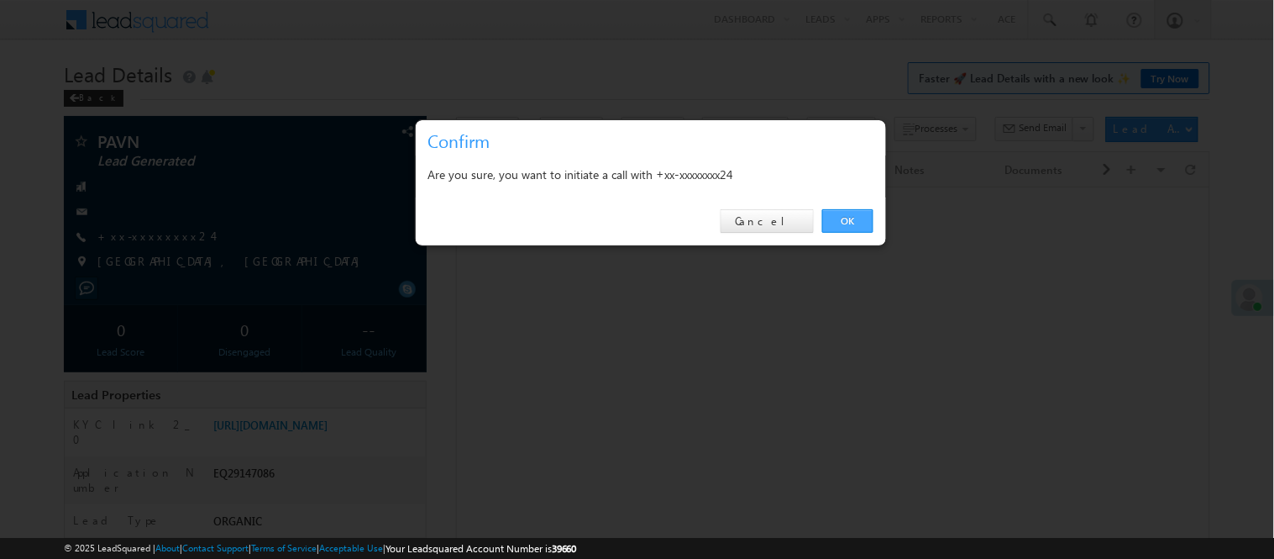
click at [843, 225] on link "OK" at bounding box center [847, 221] width 51 height 24
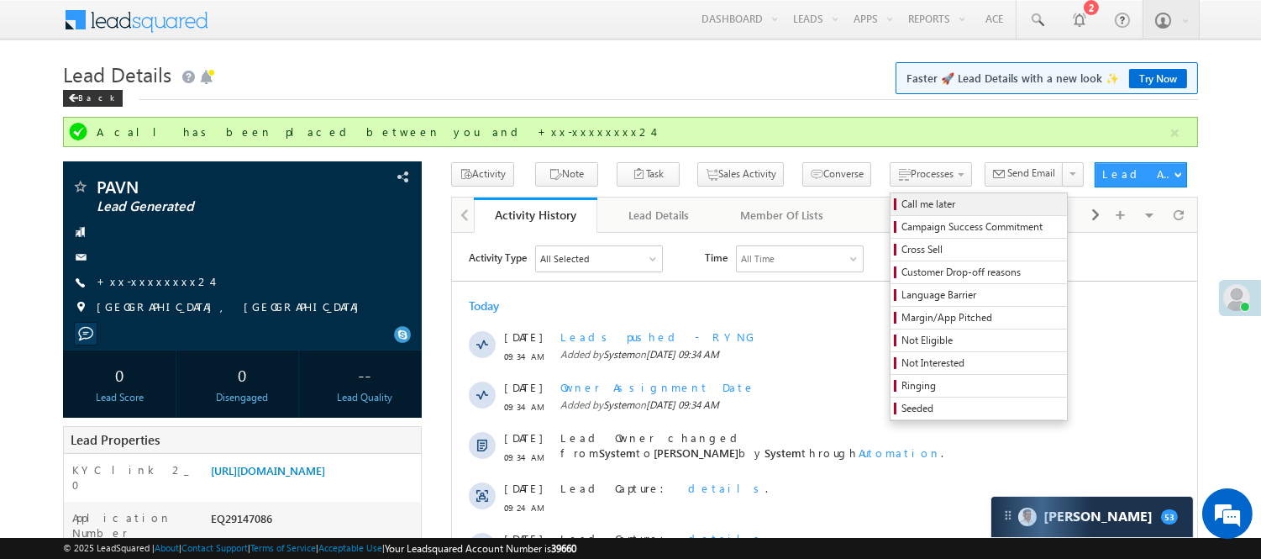
click at [901, 200] on span "Call me later" at bounding box center [981, 204] width 160 height 15
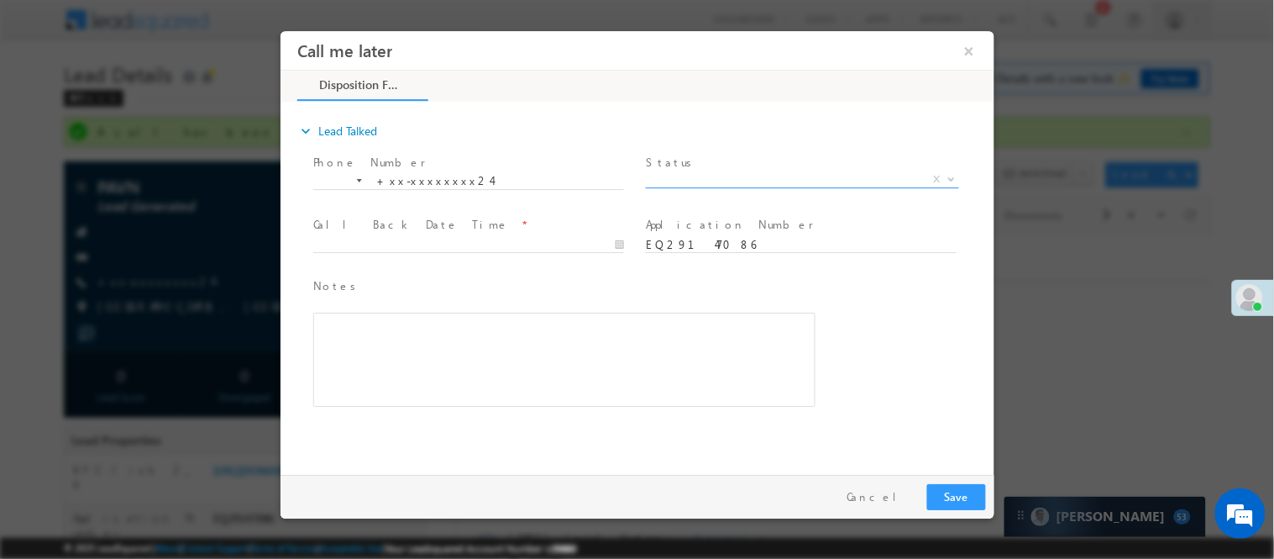
click at [717, 181] on span "X" at bounding box center [801, 179] width 313 height 17
select select "Pitch Not Done"
type input "09/18/25 9:42 AM"
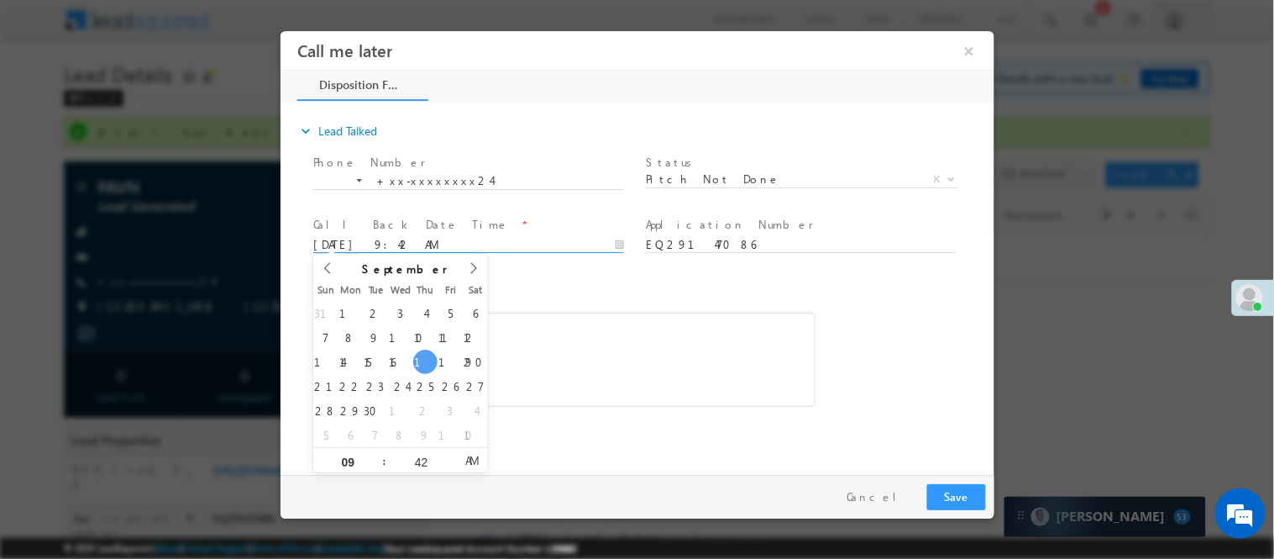
click at [528, 242] on input "09/18/25 9:42 AM" at bounding box center [468, 244] width 311 height 17
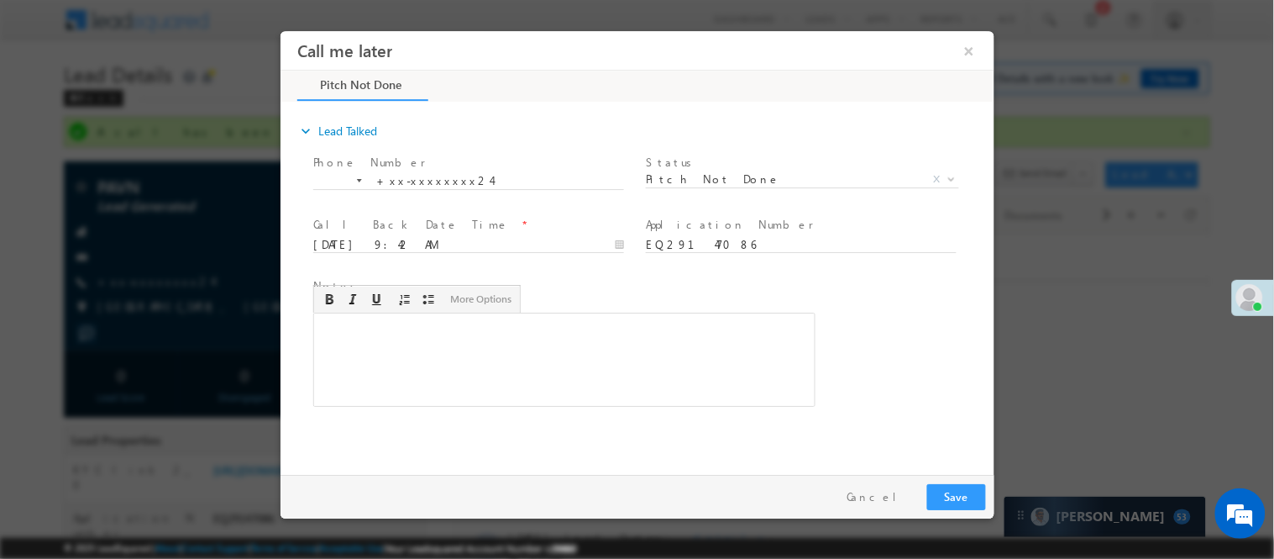
click at [568, 357] on div "Rich Text Editor, 40788eee-0fb2-11ec-a811-0adc8a9d82c2__tab1__section1__Notes__…" at bounding box center [564, 359] width 502 height 94
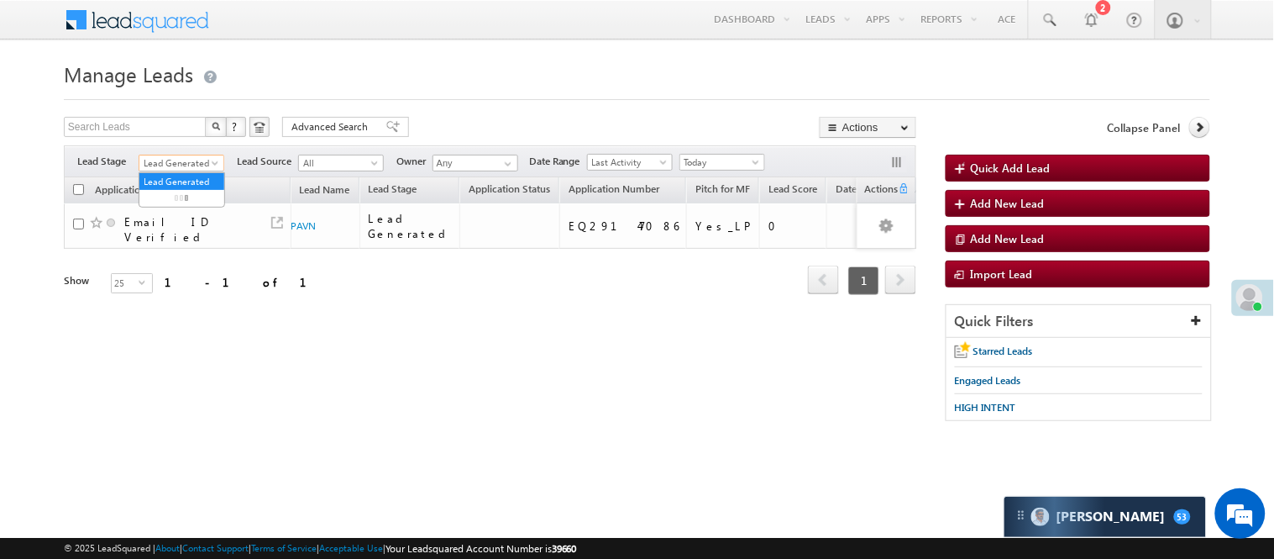
click at [190, 160] on span "Lead Generated" at bounding box center [179, 162] width 80 height 15
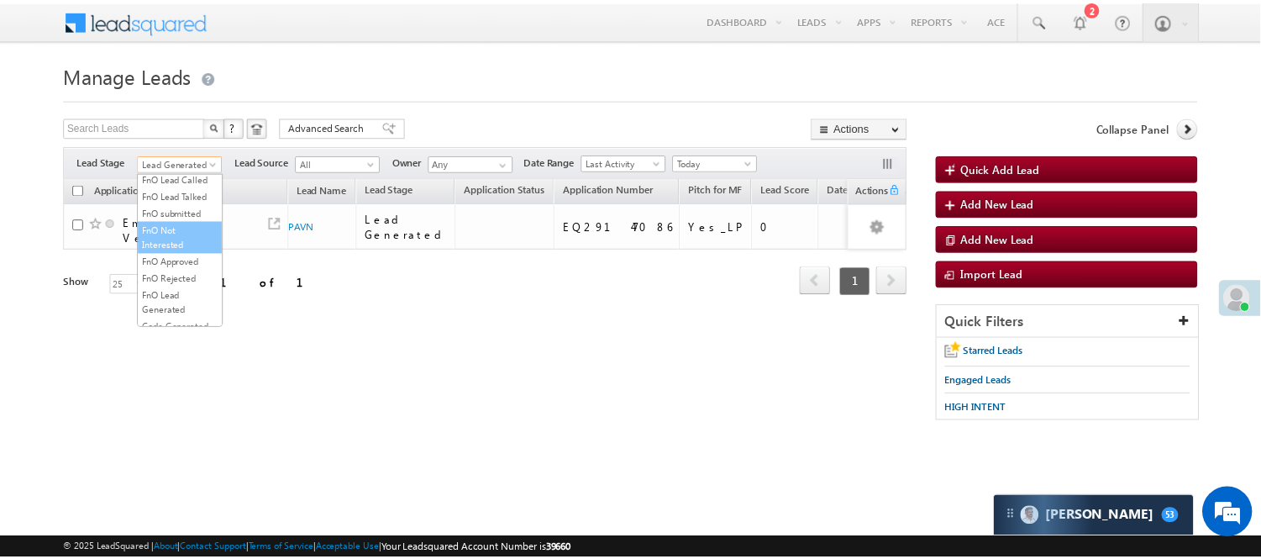
scroll to position [417, 0]
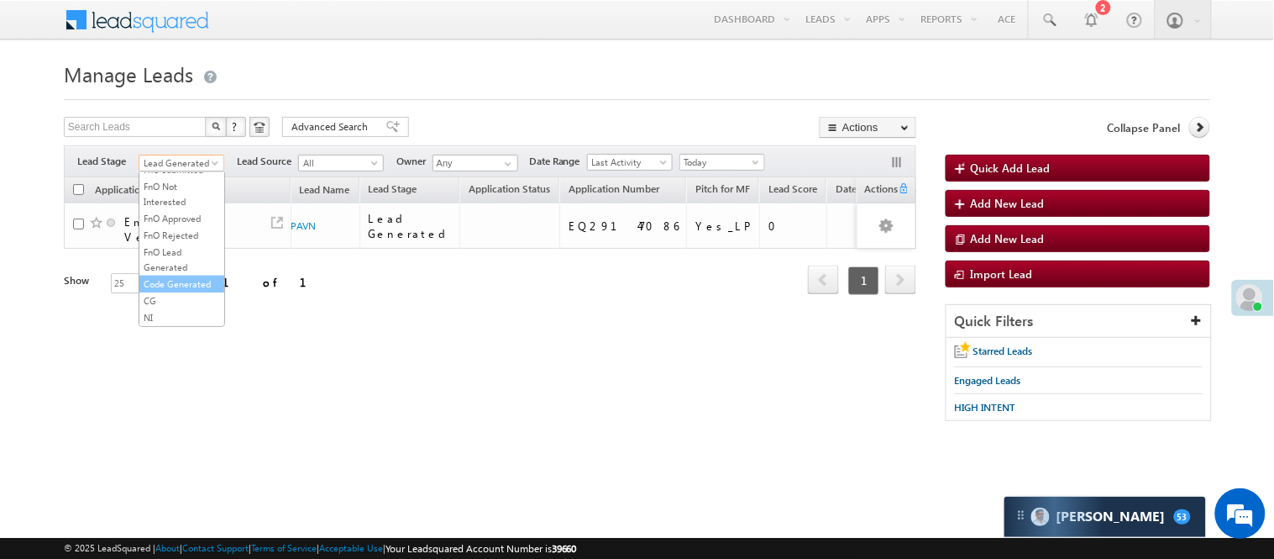
click at [192, 278] on link "Code Generated" at bounding box center [181, 283] width 85 height 15
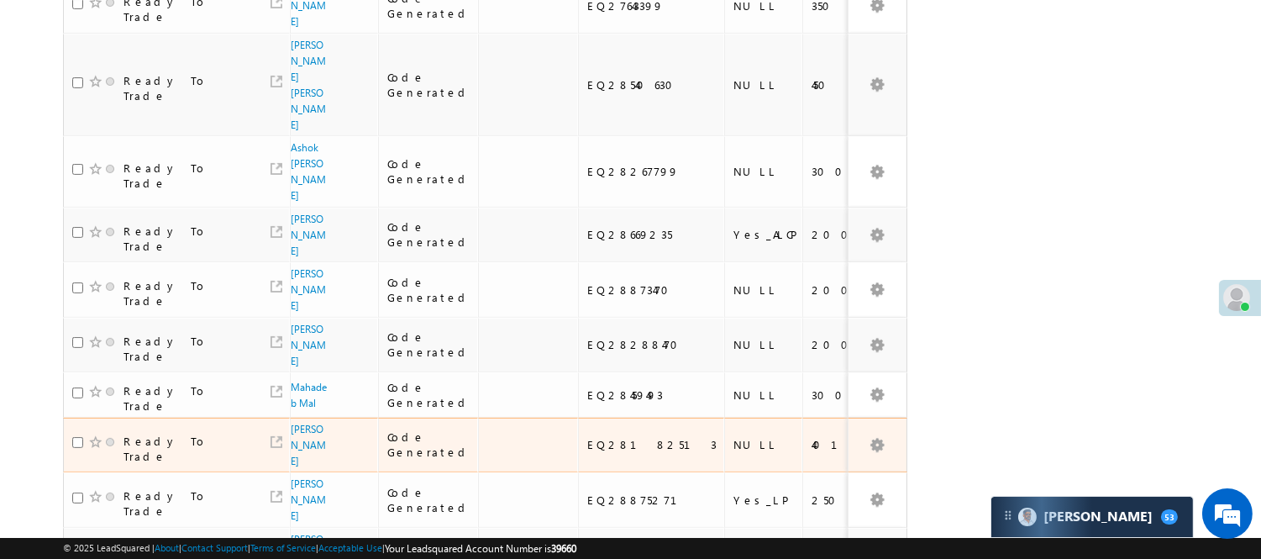
scroll to position [938, 0]
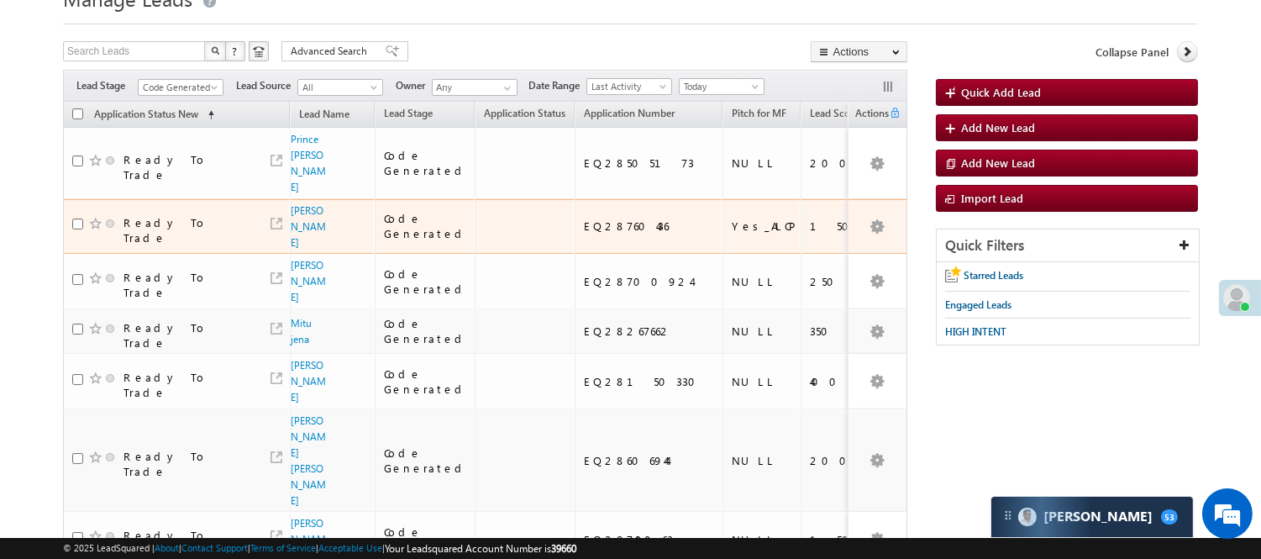
scroll to position [0, 0]
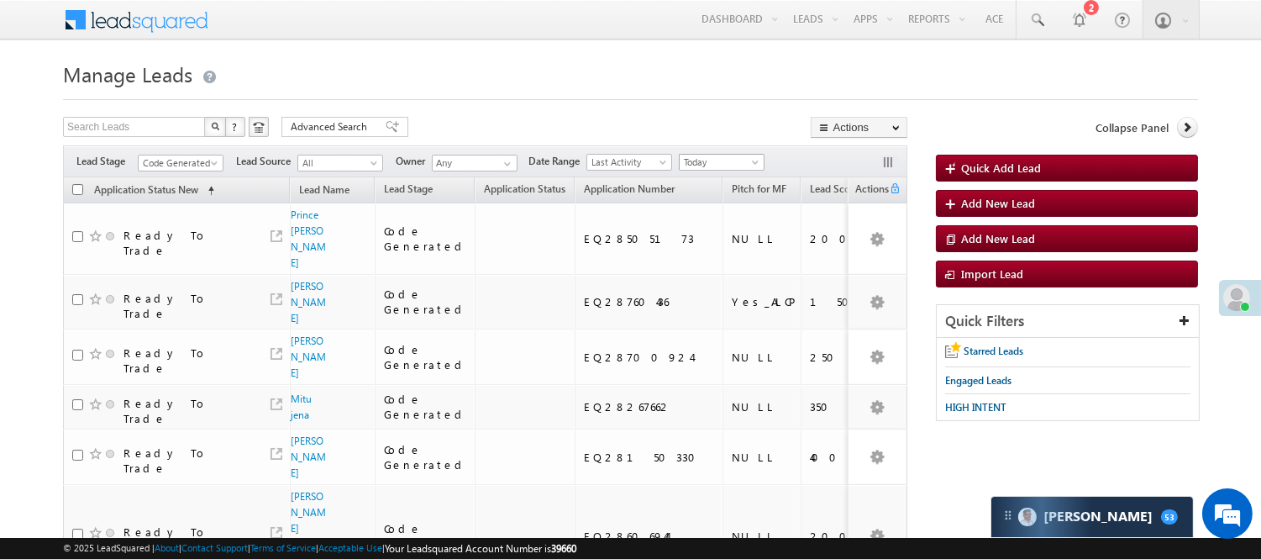
click at [734, 160] on span "Today" at bounding box center [720, 162] width 80 height 15
click at [712, 219] on link "[DATE]" at bounding box center [725, 217] width 85 height 15
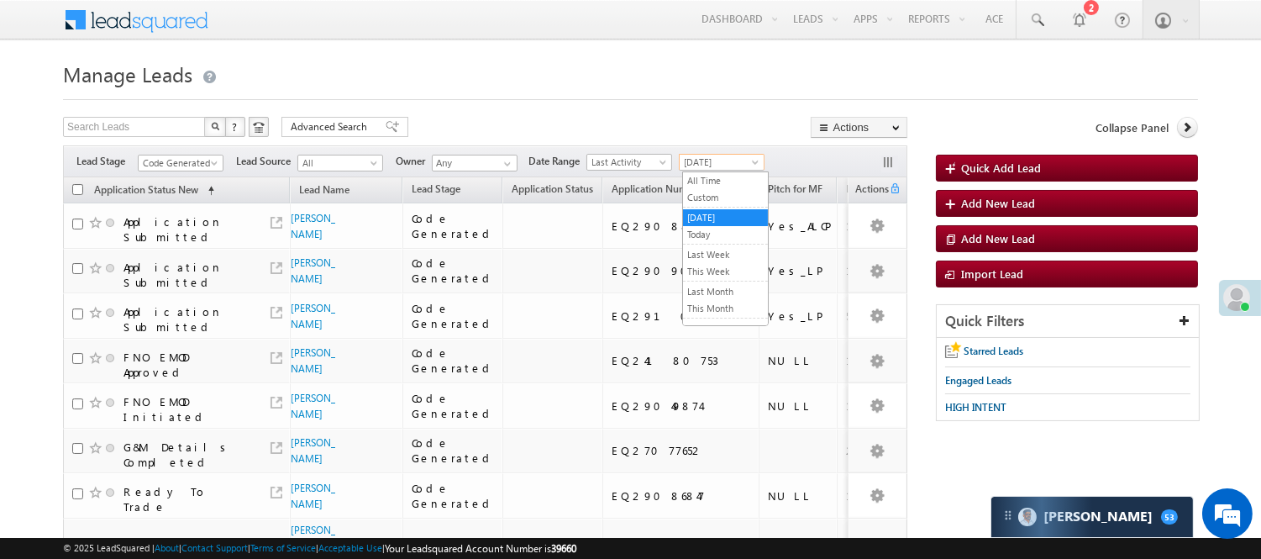
click at [754, 162] on span at bounding box center [756, 165] width 13 height 13
click at [728, 232] on link "Today" at bounding box center [725, 234] width 85 height 15
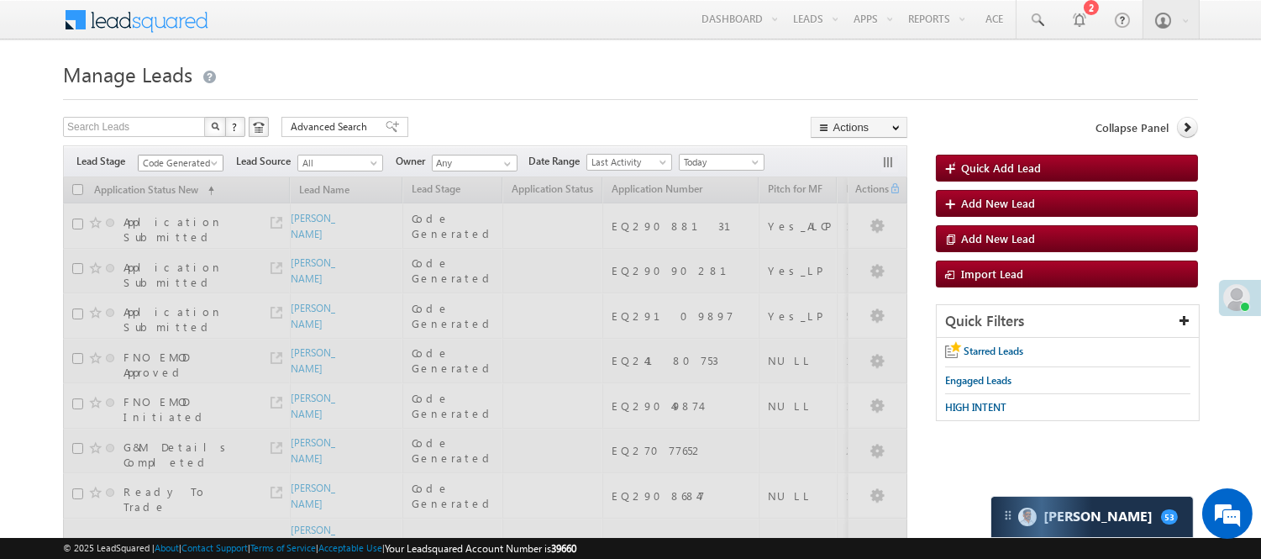
click at [189, 162] on span "Code Generated" at bounding box center [179, 162] width 80 height 15
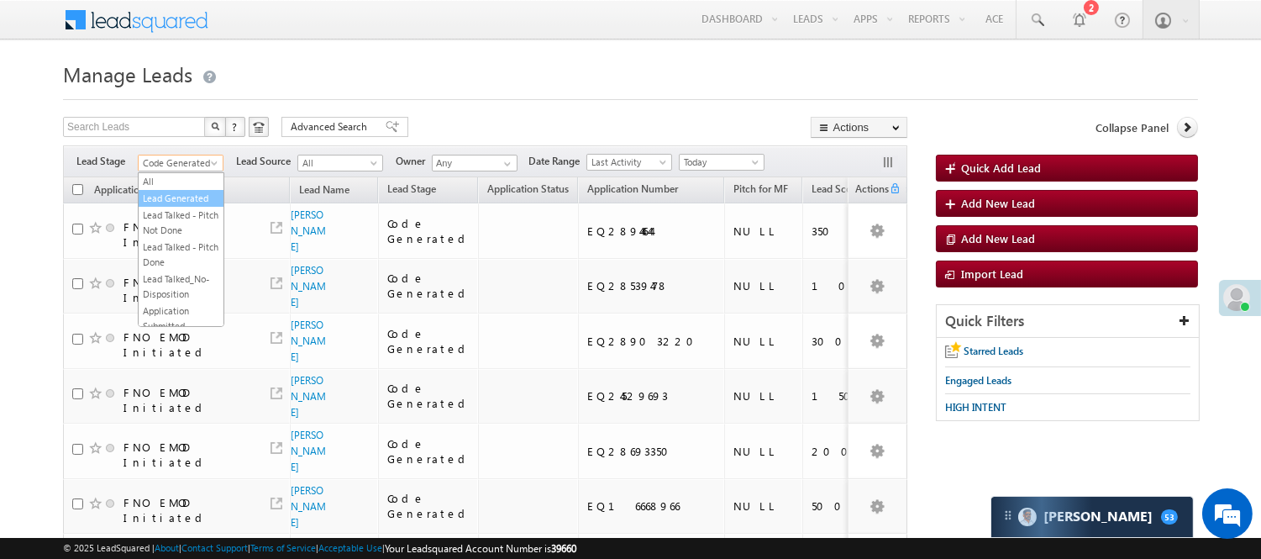
click at [174, 206] on link "Lead Generated" at bounding box center [181, 198] width 85 height 15
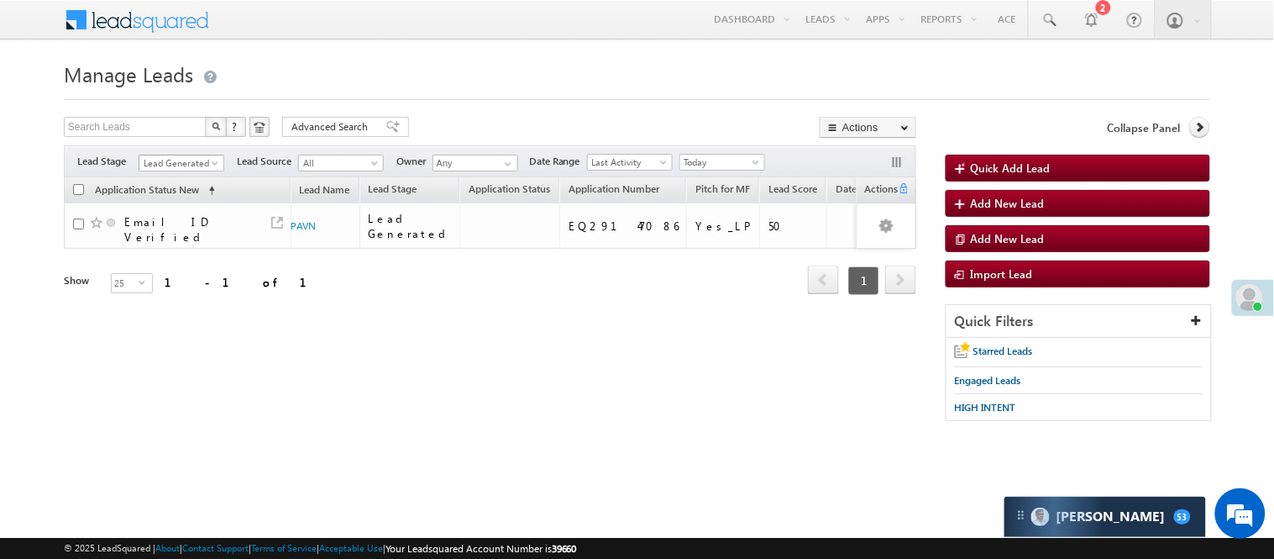
click at [185, 157] on span "Lead Generated" at bounding box center [179, 162] width 80 height 15
click at [185, 153] on link "Lead Talked" at bounding box center [181, 145] width 85 height 15
click at [185, 160] on span "Lead Talked" at bounding box center [179, 162] width 80 height 15
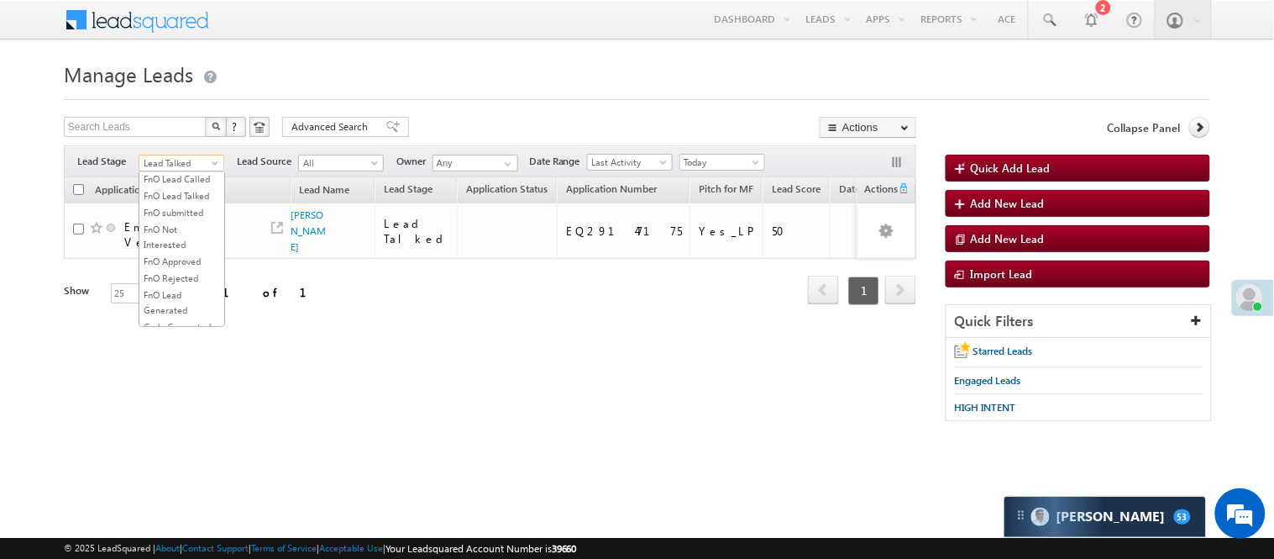
click at [181, 136] on link "Lead Called" at bounding box center [181, 128] width 85 height 15
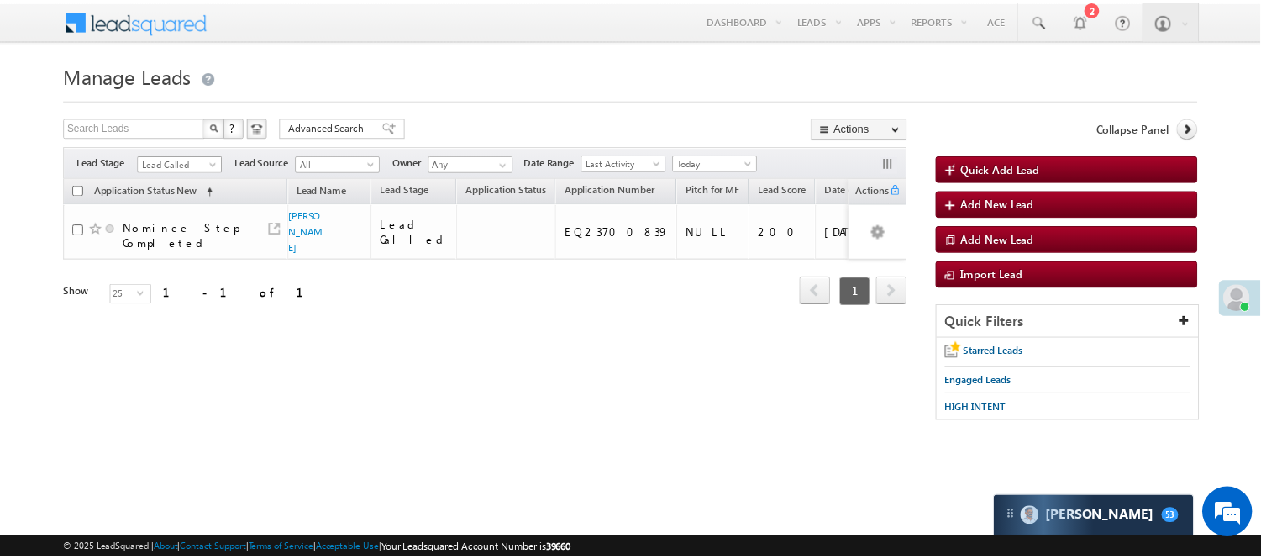
scroll to position [274, 0]
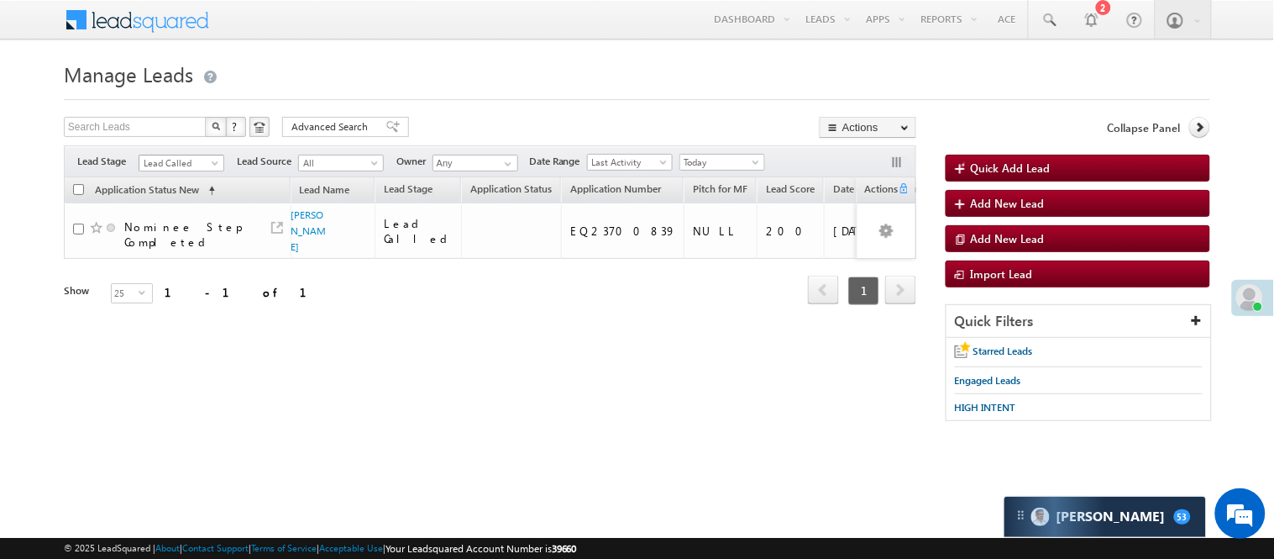
click at [172, 166] on span "Lead Called" at bounding box center [179, 162] width 80 height 15
click at [738, 162] on span "Today" at bounding box center [720, 162] width 80 height 15
click at [181, 166] on span "Lead Called" at bounding box center [179, 162] width 80 height 15
click at [743, 163] on span "Today" at bounding box center [720, 162] width 80 height 15
click at [726, 213] on link "Yesterday" at bounding box center [726, 217] width 85 height 15
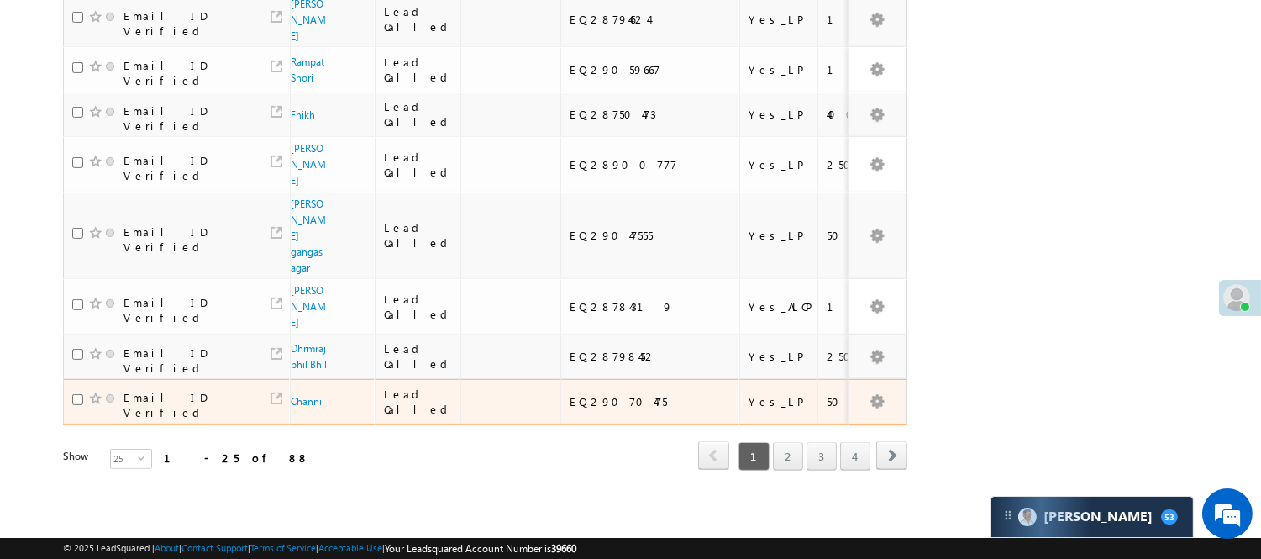
scroll to position [1228, 0]
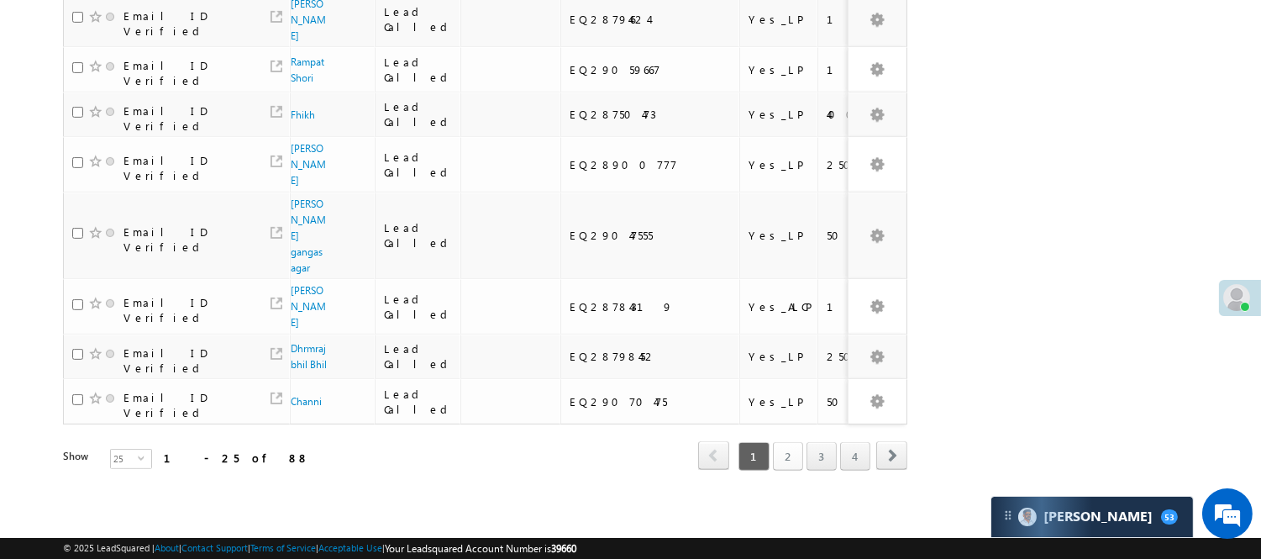
click at [777, 442] on link "2" at bounding box center [788, 456] width 30 height 29
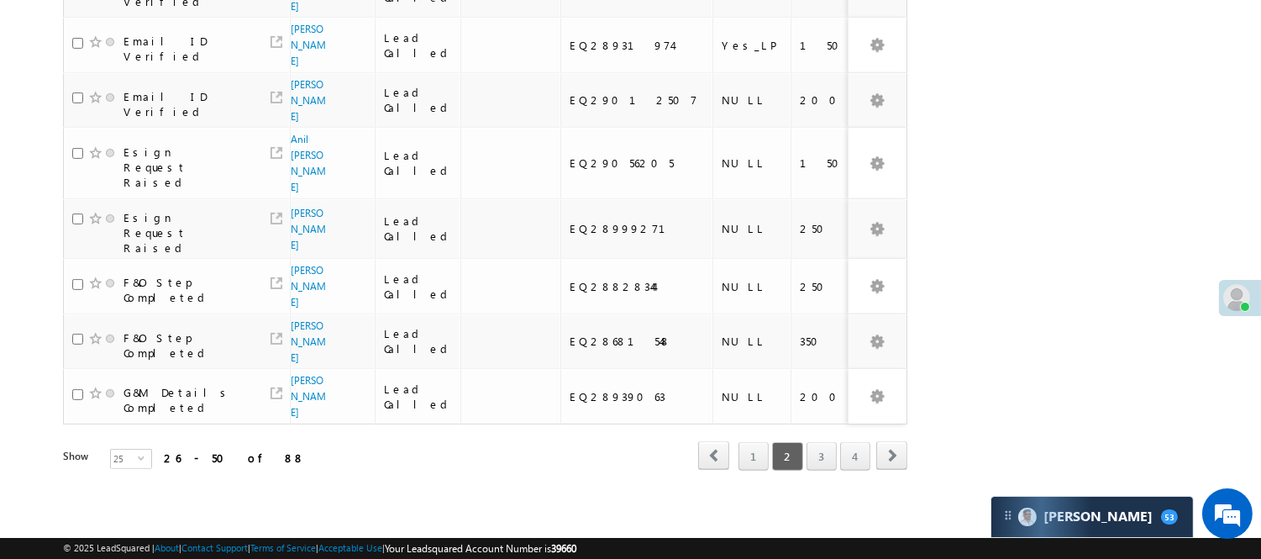
scroll to position [1099, 0]
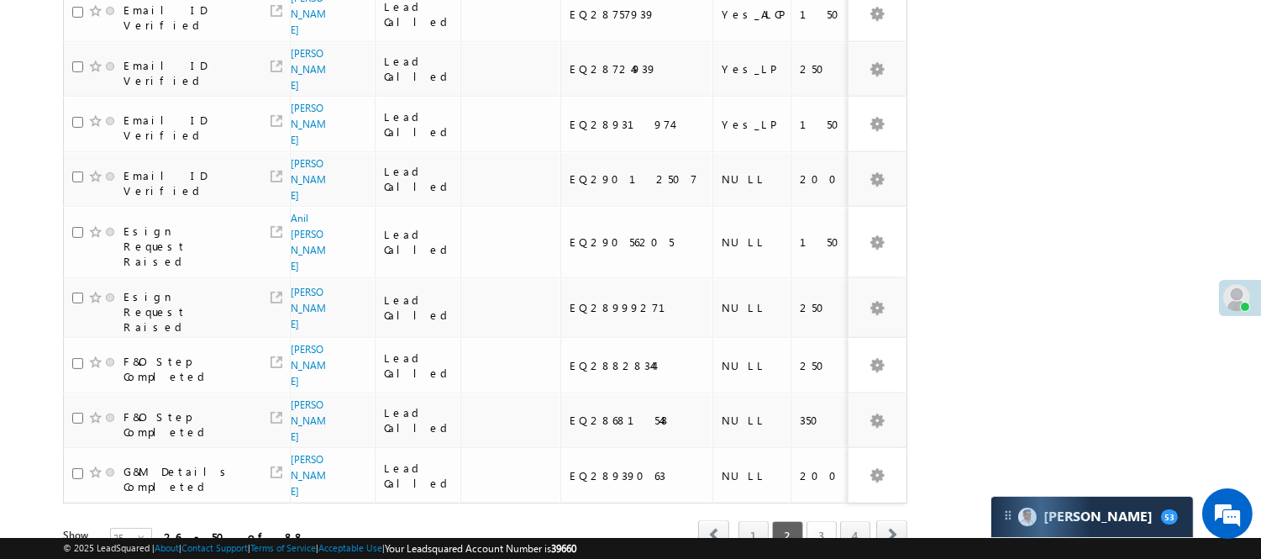
click at [823, 521] on link "3" at bounding box center [821, 535] width 30 height 29
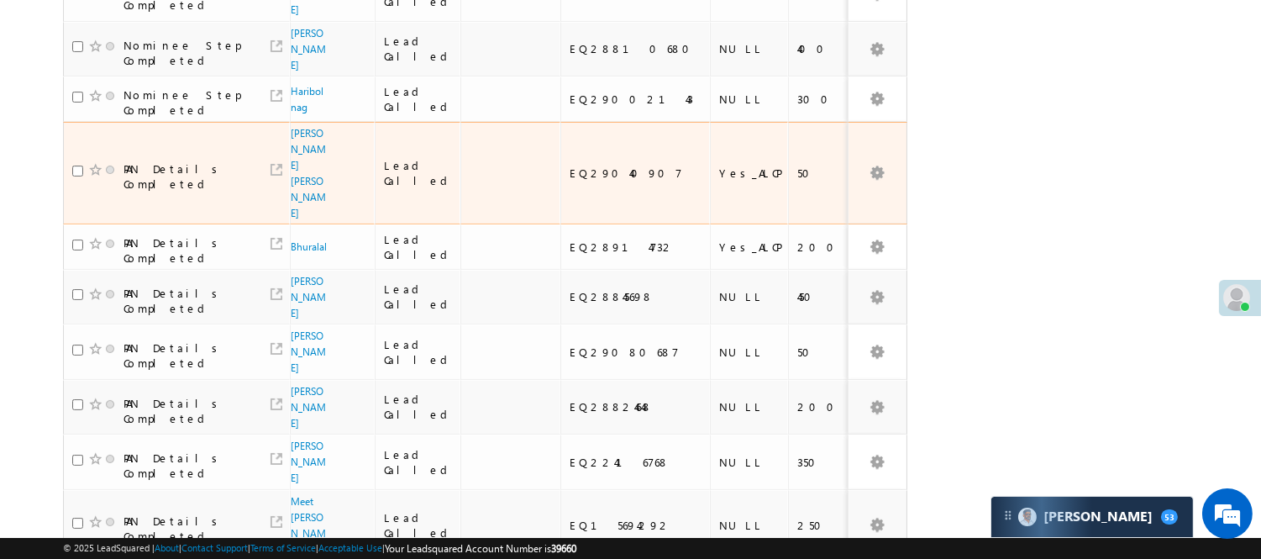
scroll to position [53, 0]
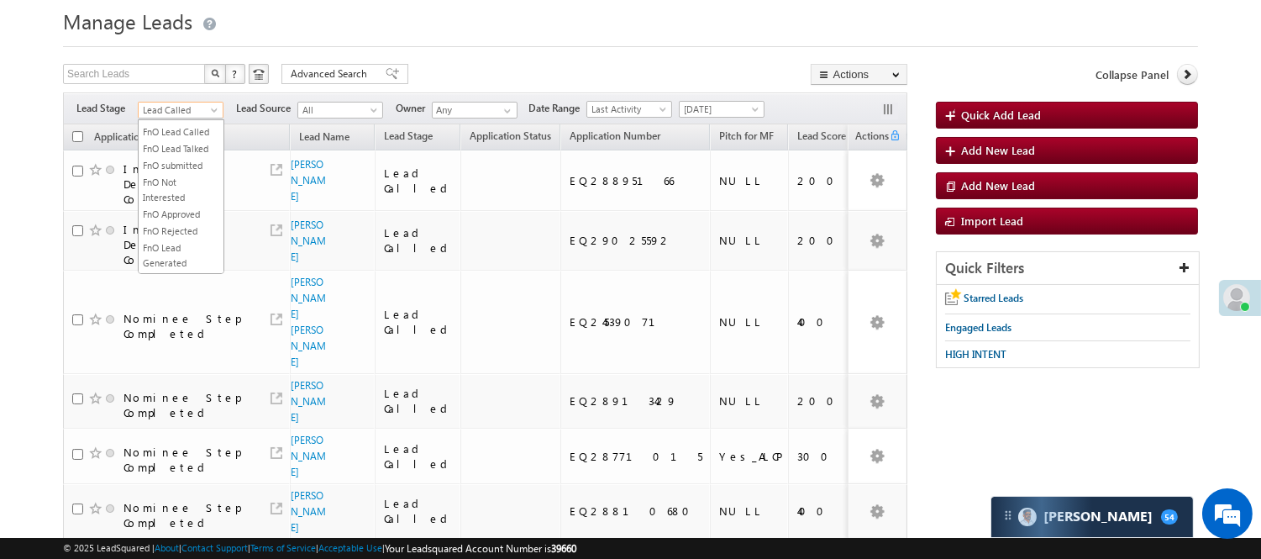
click at [192, 115] on span "Lead Called" at bounding box center [179, 109] width 80 height 15
click at [177, 106] on link "Lead Talked" at bounding box center [181, 98] width 85 height 15
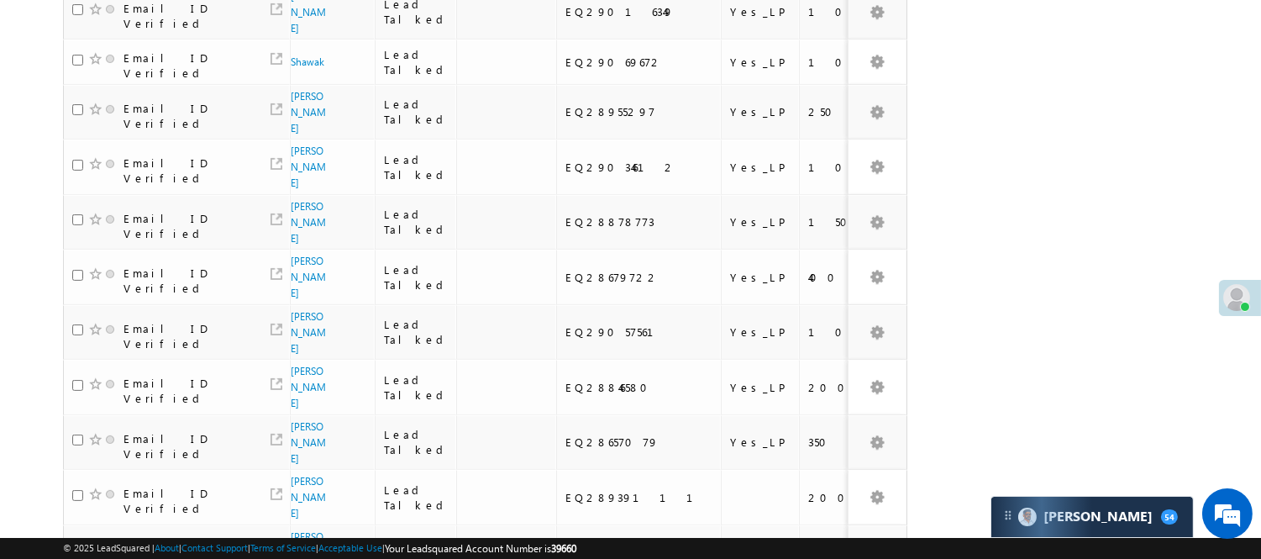
scroll to position [1197, 0]
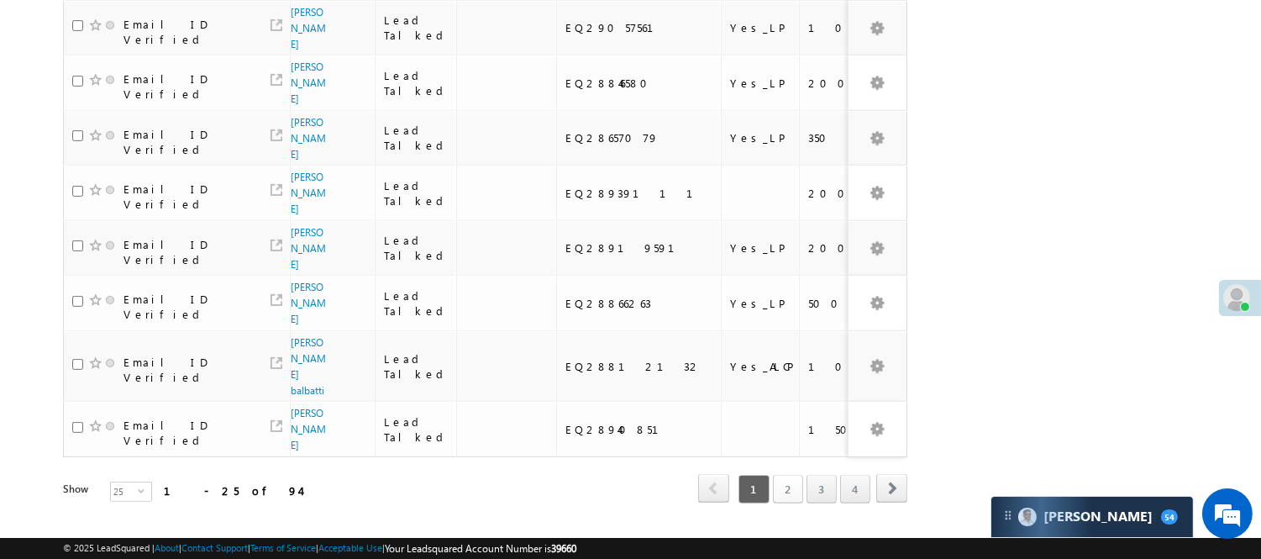
click at [785, 475] on link "2" at bounding box center [788, 489] width 30 height 29
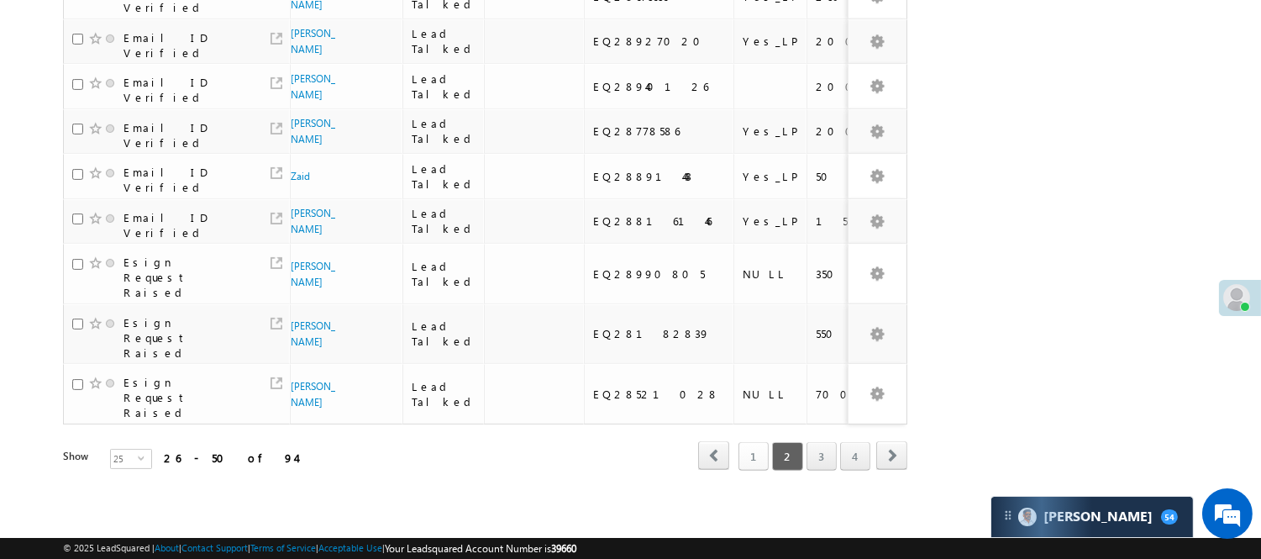
scroll to position [1228, 0]
click at [819, 442] on link "3" at bounding box center [821, 456] width 30 height 29
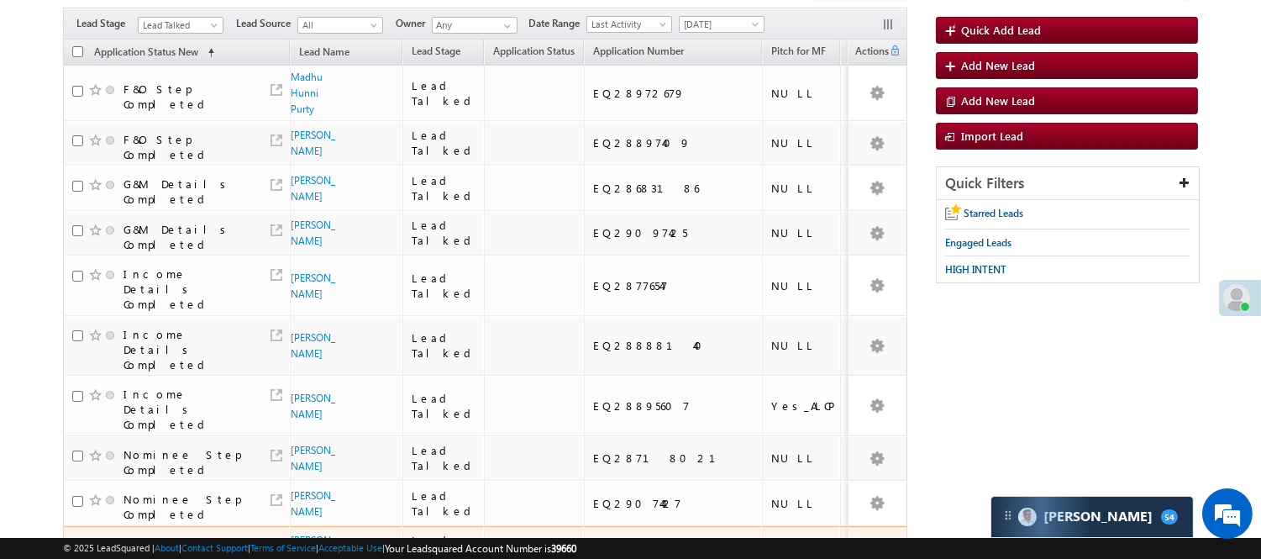
scroll to position [131, 0]
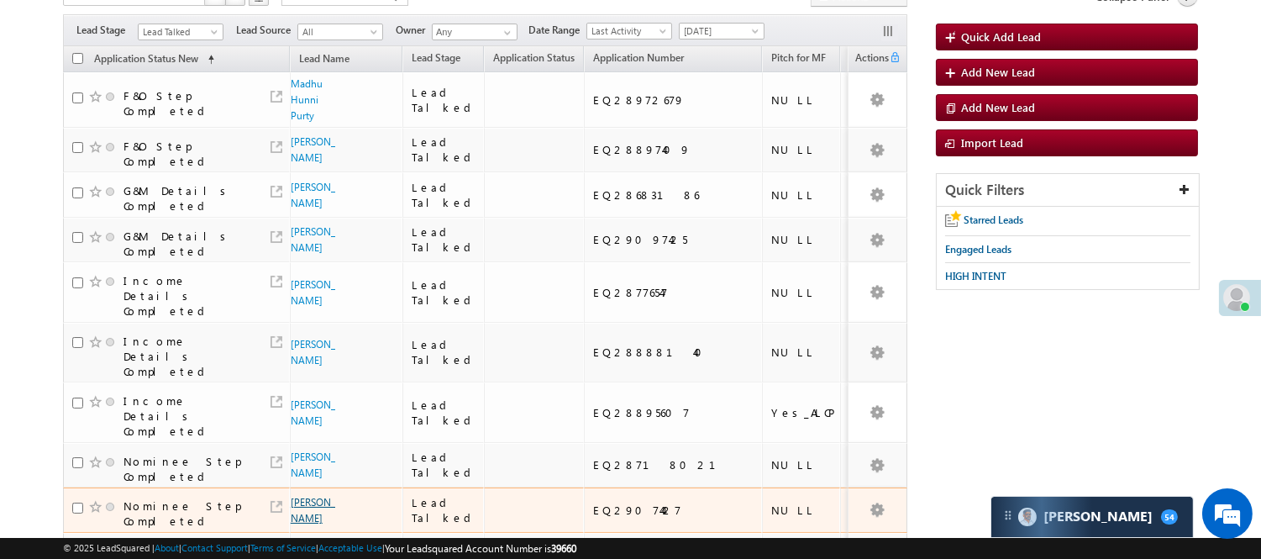
click at [313, 506] on link "Aakash Kori" at bounding box center [313, 510] width 45 height 29
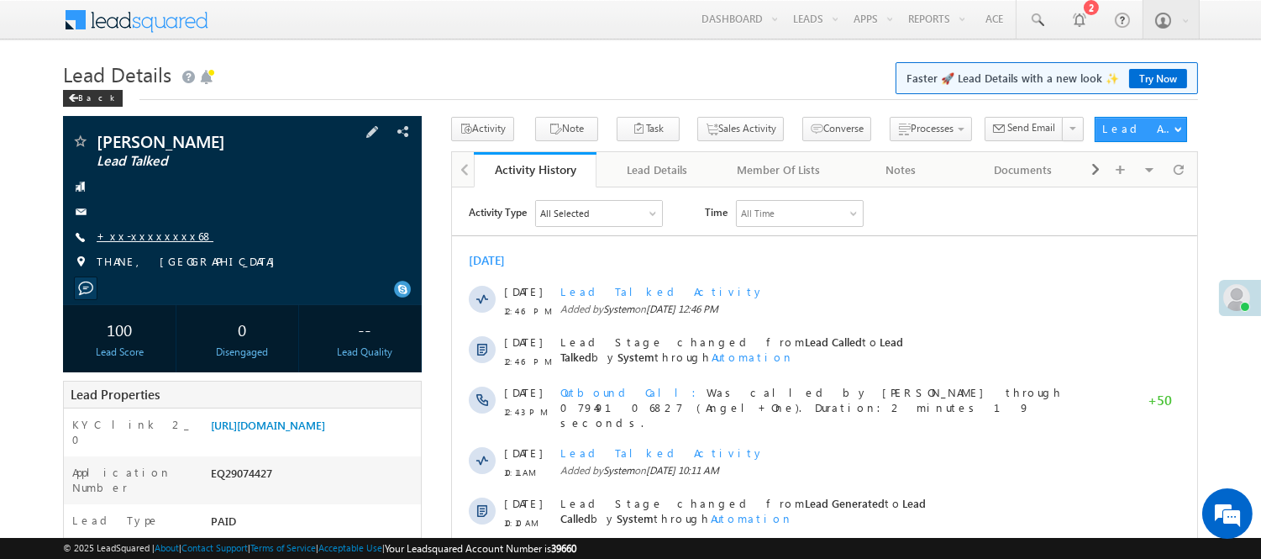
click at [149, 230] on link "+xx-xxxxxxxx68" at bounding box center [155, 236] width 117 height 14
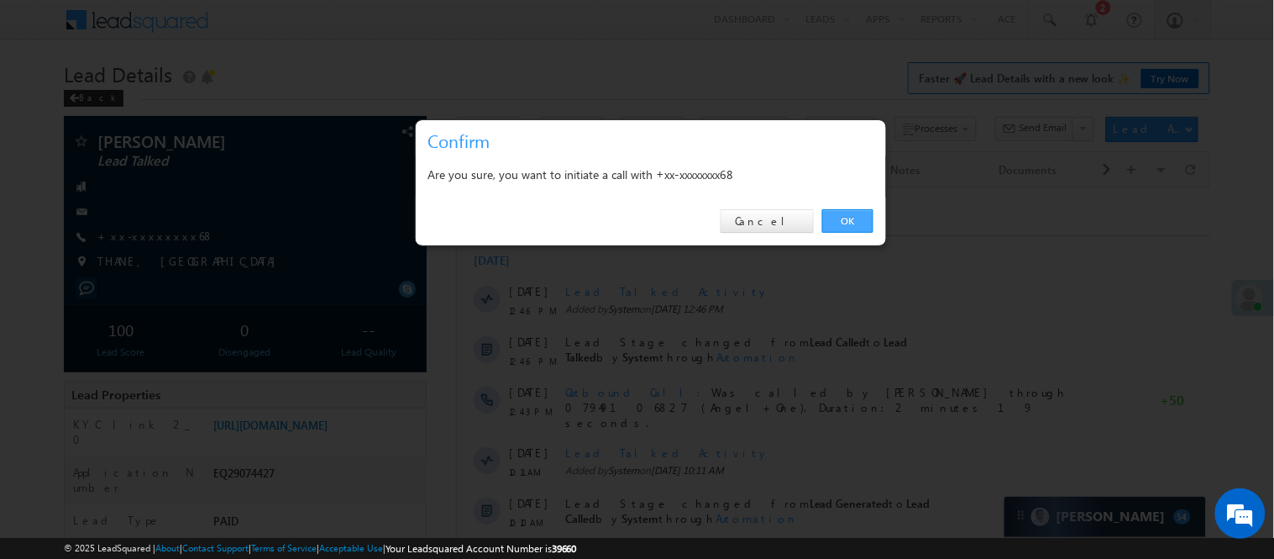
click at [844, 216] on link "OK" at bounding box center [847, 221] width 51 height 24
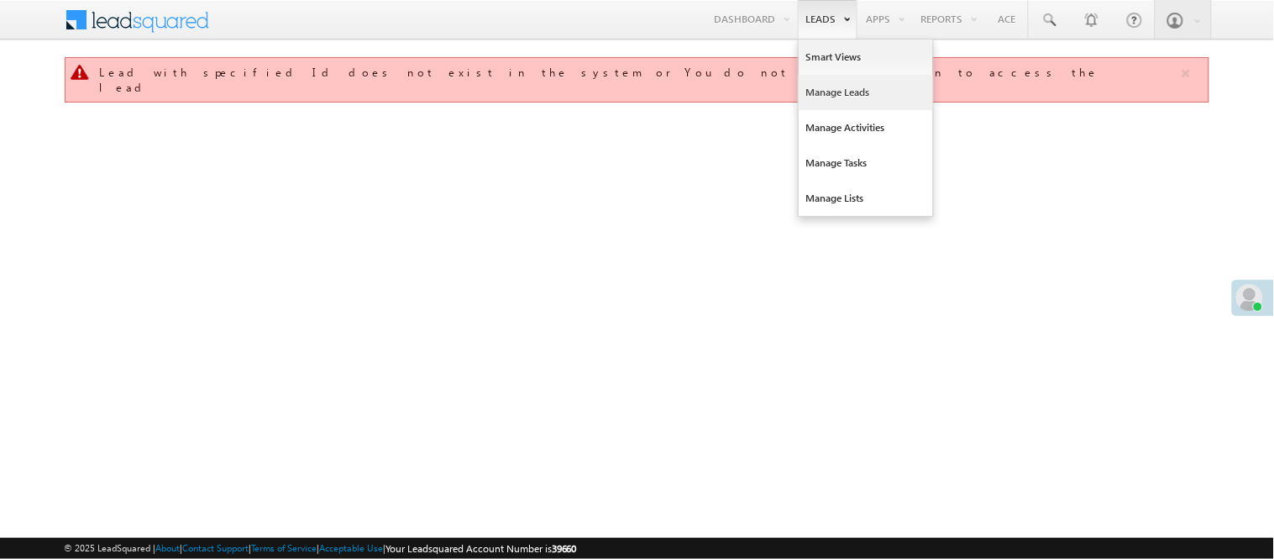
click at [834, 89] on link "Manage Leads" at bounding box center [866, 92] width 134 height 35
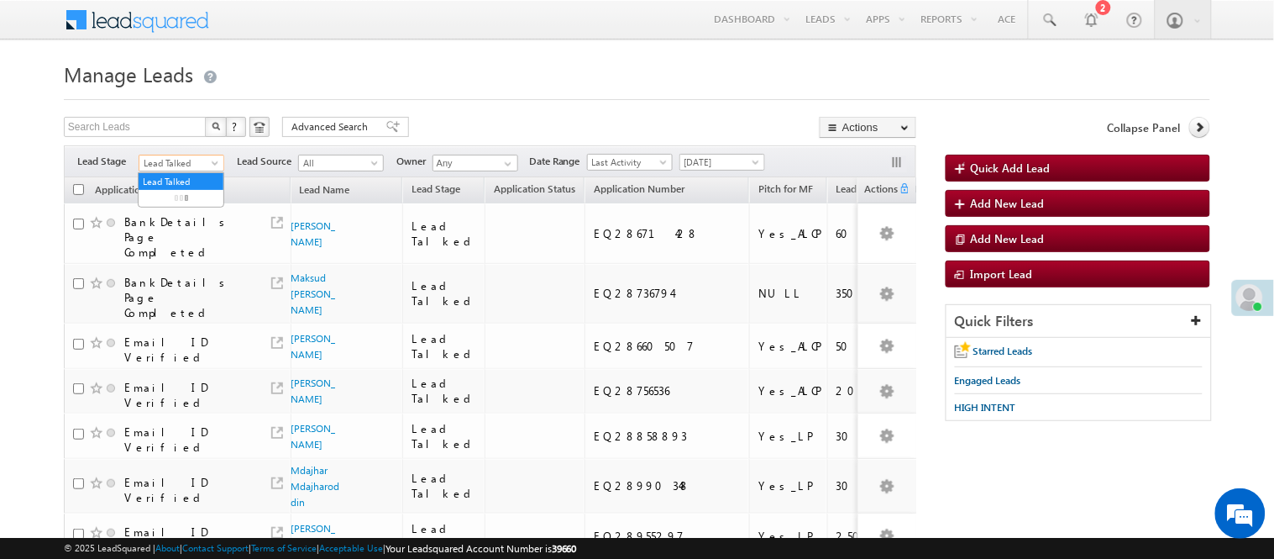
click at [154, 165] on span "Lead Talked" at bounding box center [179, 162] width 80 height 15
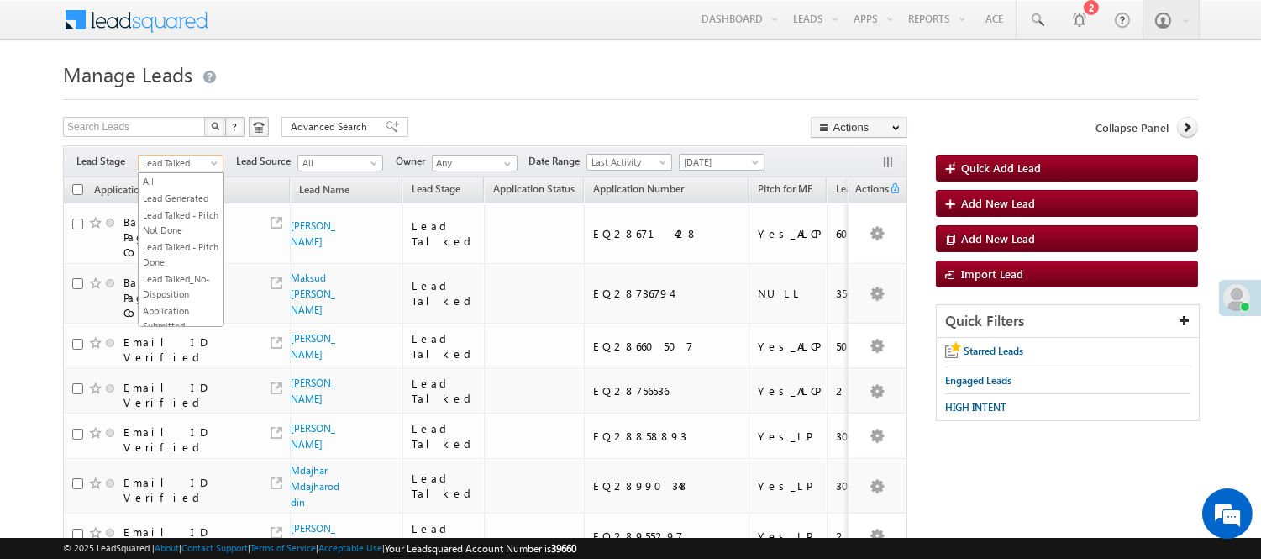
scroll to position [223, 0]
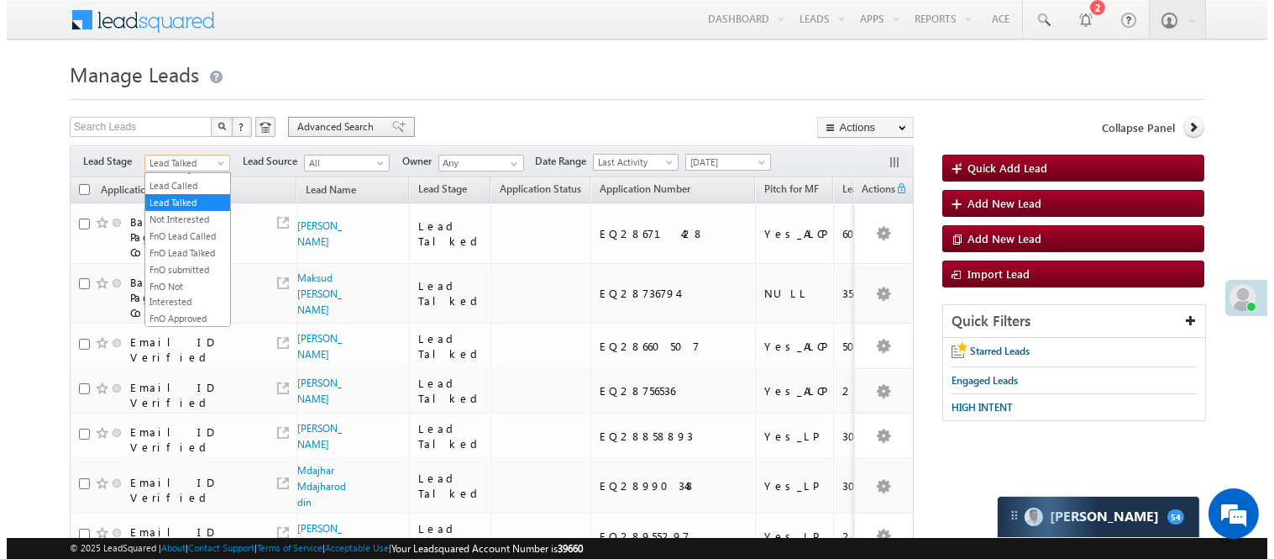
scroll to position [0, 0]
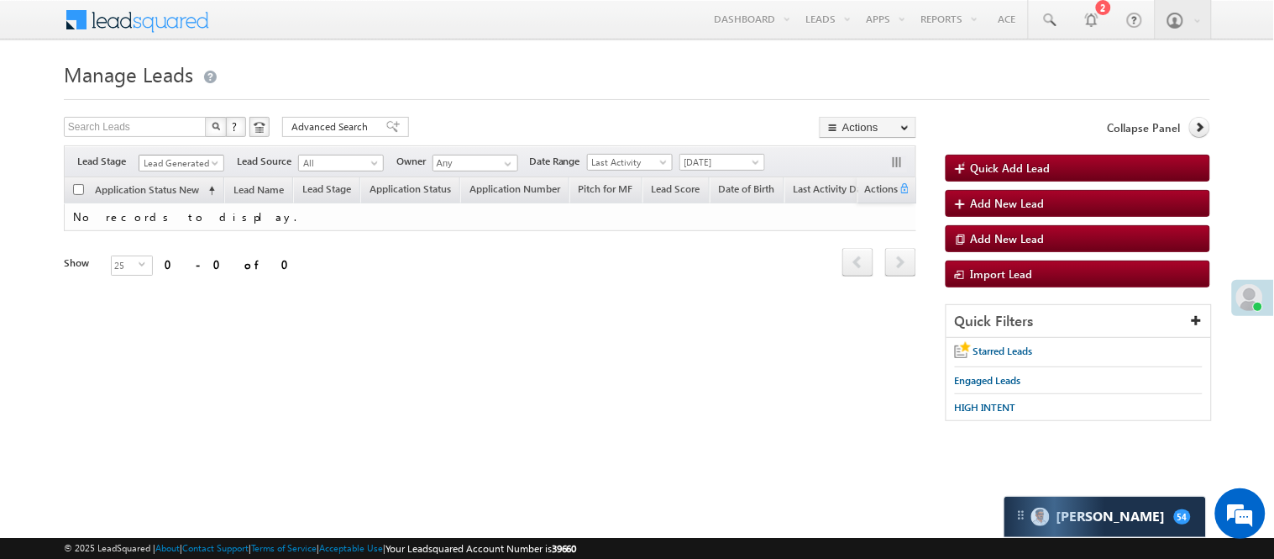
click at [178, 163] on span "Lead Generated" at bounding box center [179, 162] width 80 height 15
click at [770, 165] on div "Filters Lead Stage All Lead Generated Lead Talked - Pitch Not Done Lead Talked …" at bounding box center [490, 161] width 853 height 32
click at [750, 163] on span "[DATE]" at bounding box center [720, 162] width 80 height 15
click at [692, 234] on link "Today" at bounding box center [726, 234] width 85 height 15
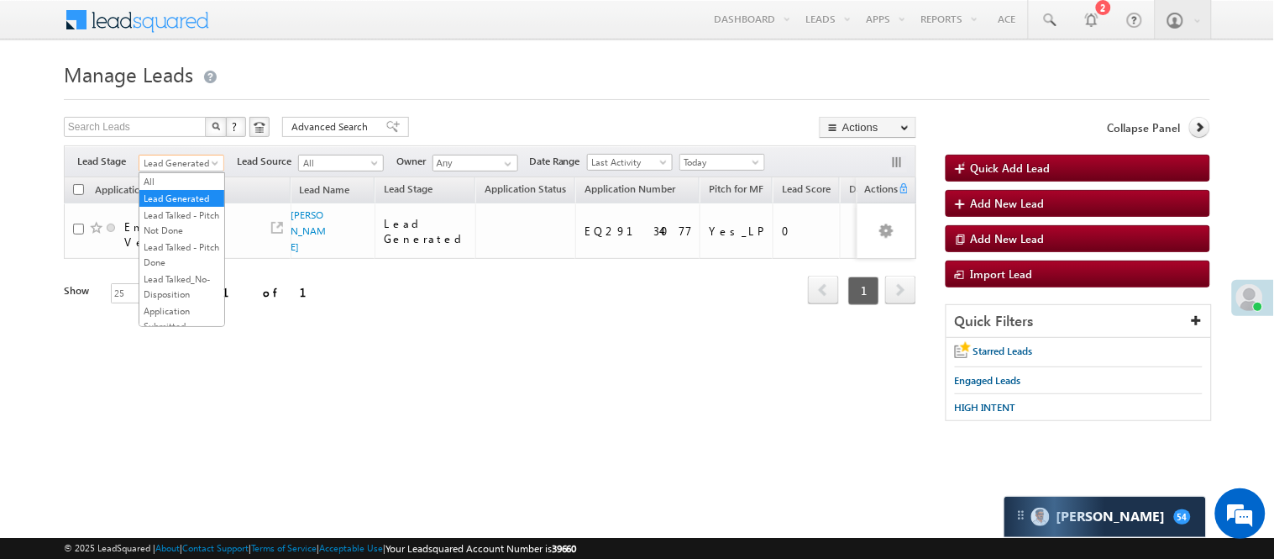
click at [180, 168] on span "Lead Generated" at bounding box center [179, 162] width 80 height 15
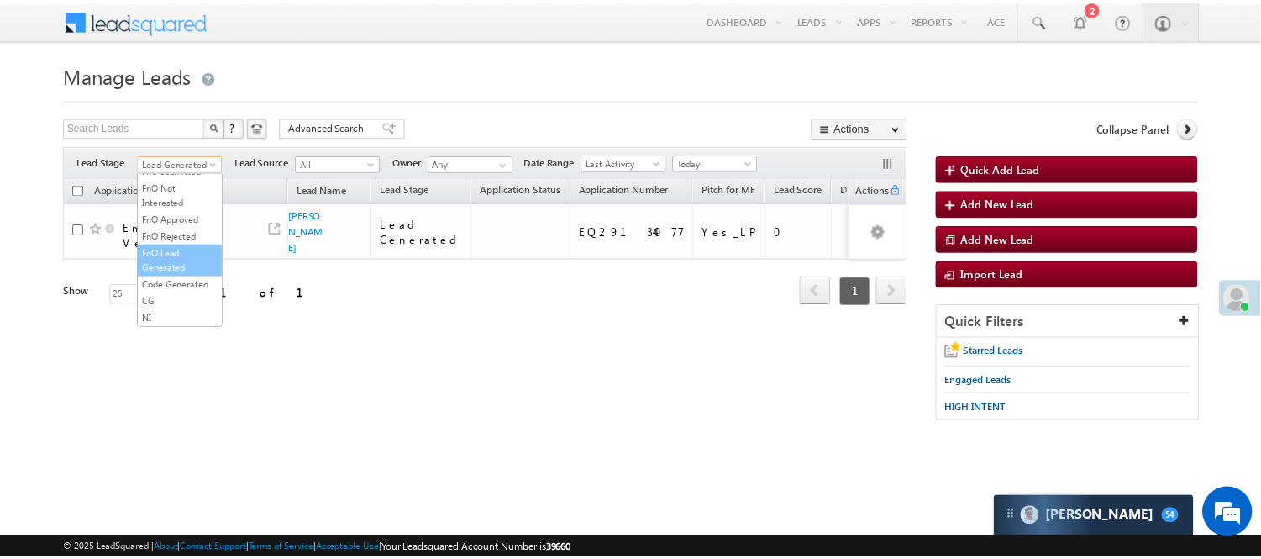
scroll to position [417, 0]
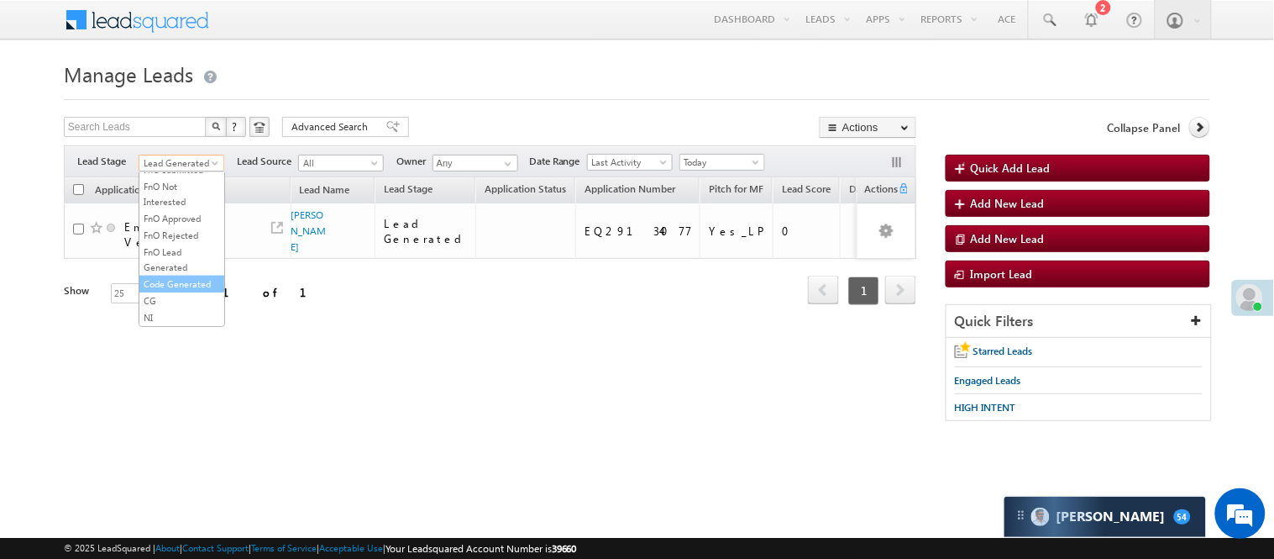
click at [169, 276] on link "Code Generated" at bounding box center [181, 283] width 85 height 15
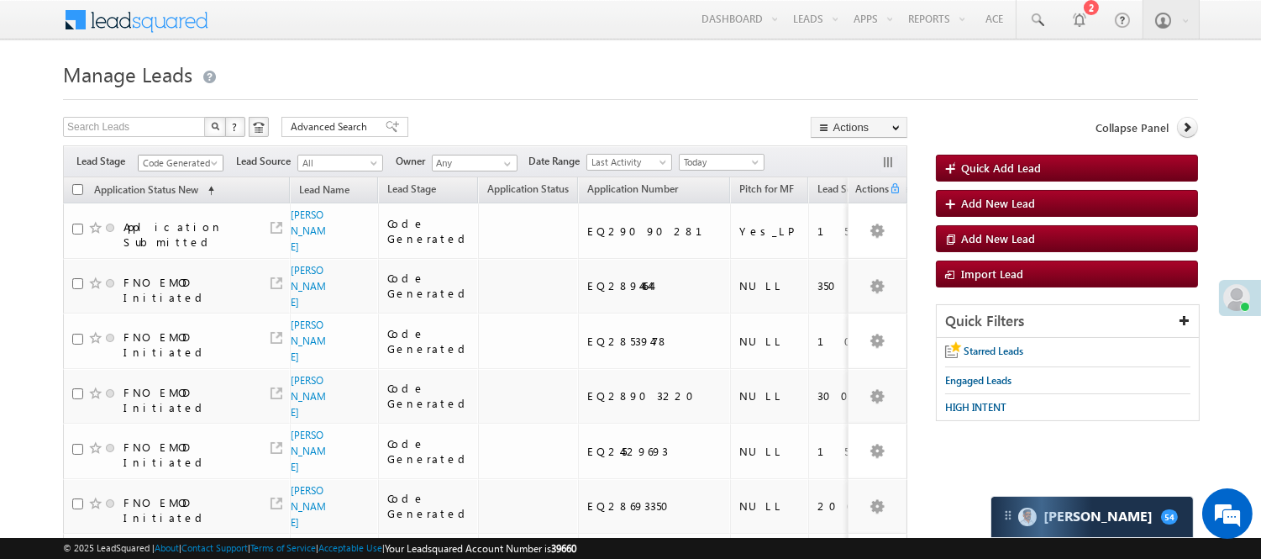
click at [187, 164] on span "Code Generated" at bounding box center [179, 162] width 80 height 15
